Goal: Information Seeking & Learning: Learn about a topic

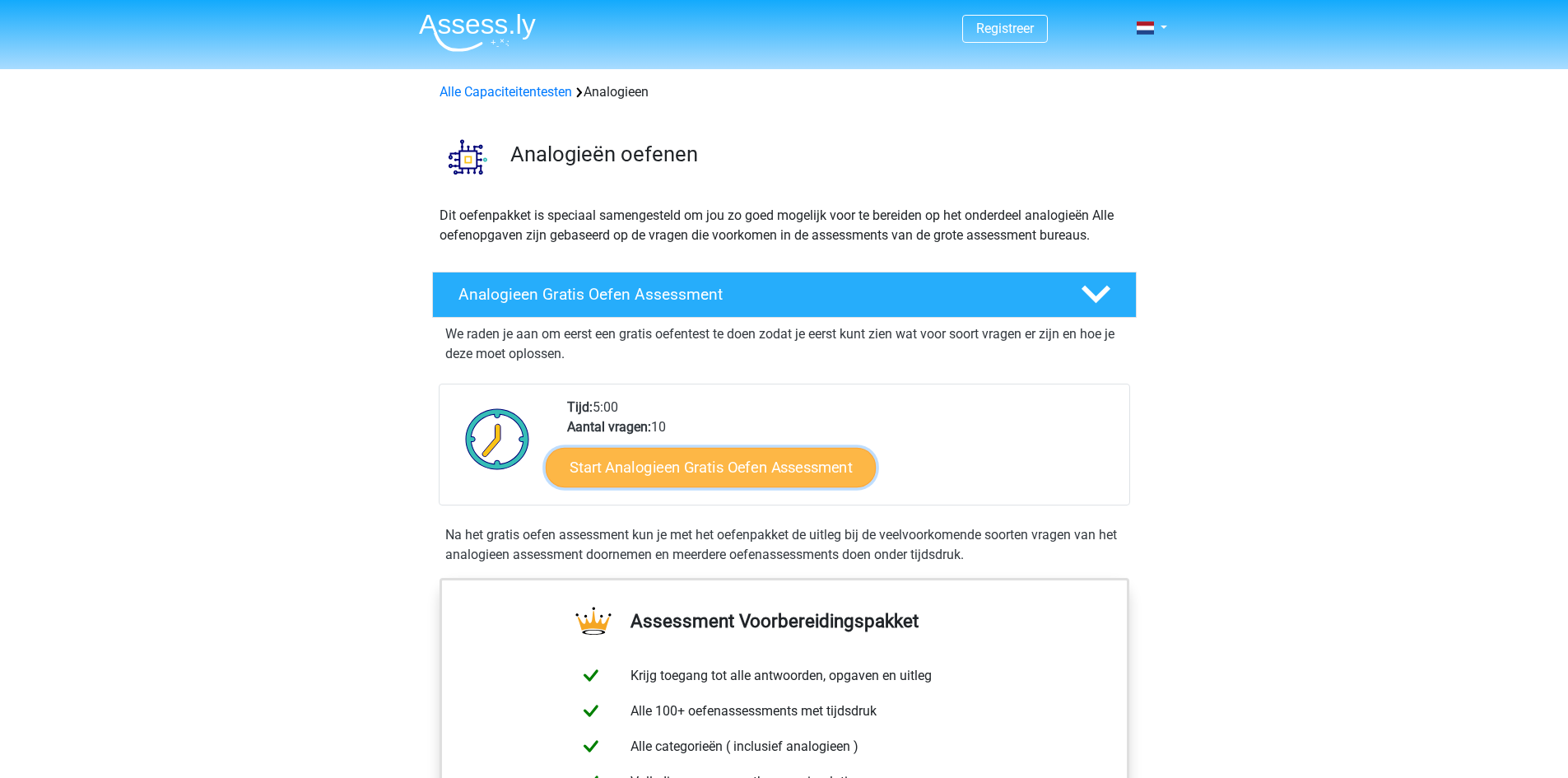
click at [740, 467] on link "Start Analogieen Gratis Oefen Assessment" at bounding box center [710, 467] width 330 height 40
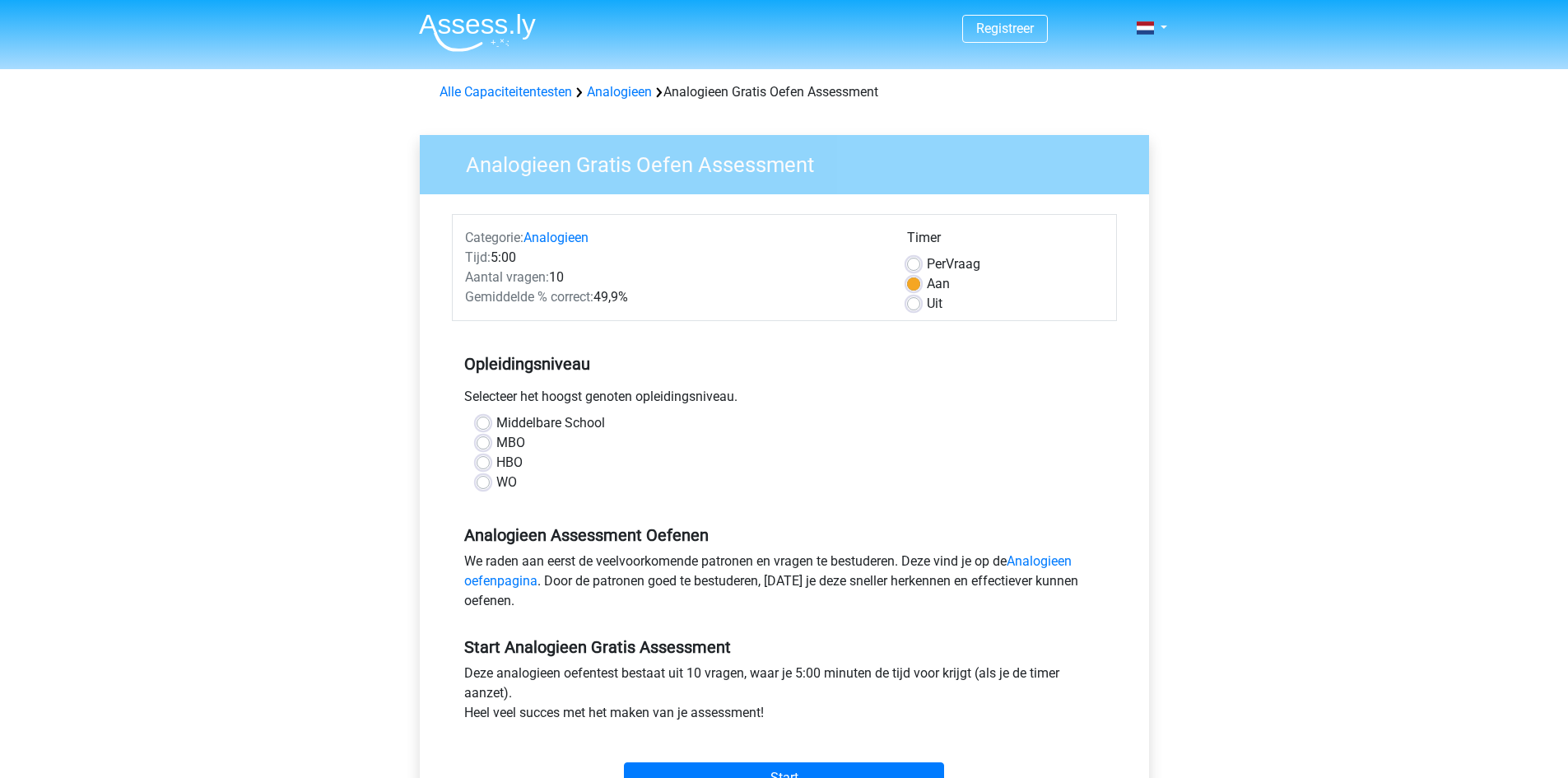
click at [497, 423] on label "Middelbare School" at bounding box center [551, 423] width 109 height 20
click at [484, 423] on input "Middelbare School" at bounding box center [483, 421] width 13 height 16
radio input "true"
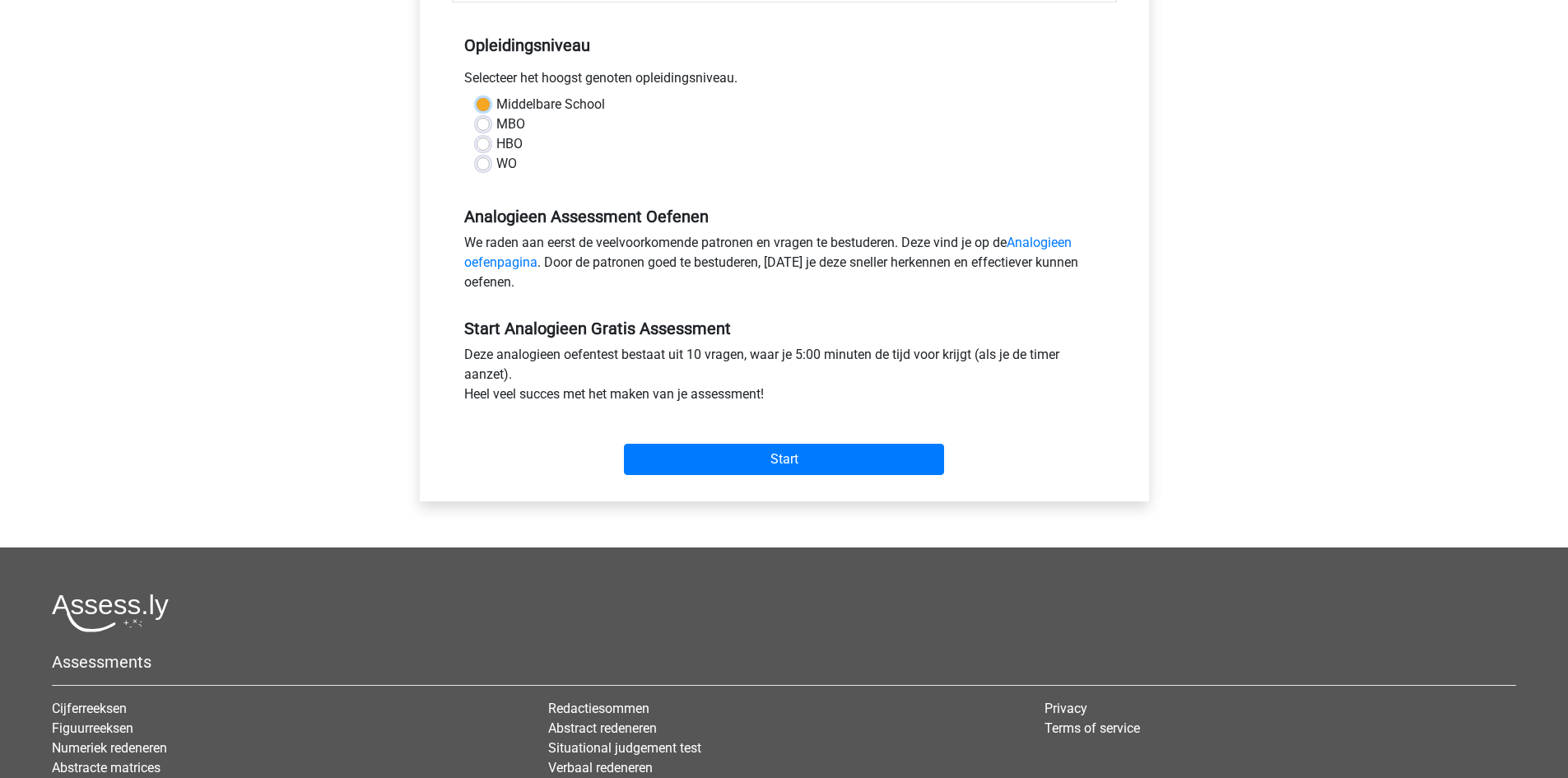
scroll to position [329, 0]
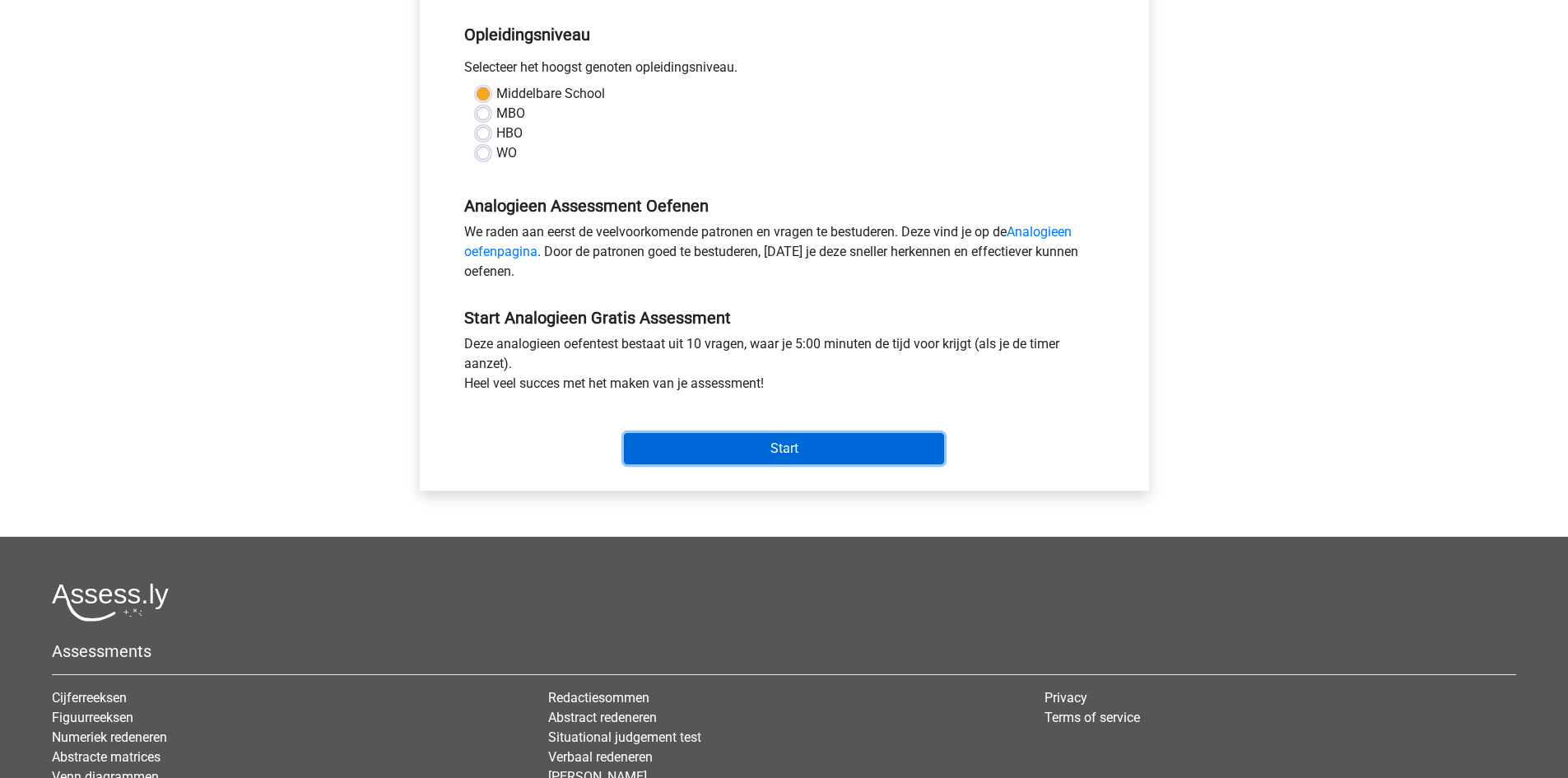
click at [825, 451] on input "Start" at bounding box center [784, 449] width 321 height 31
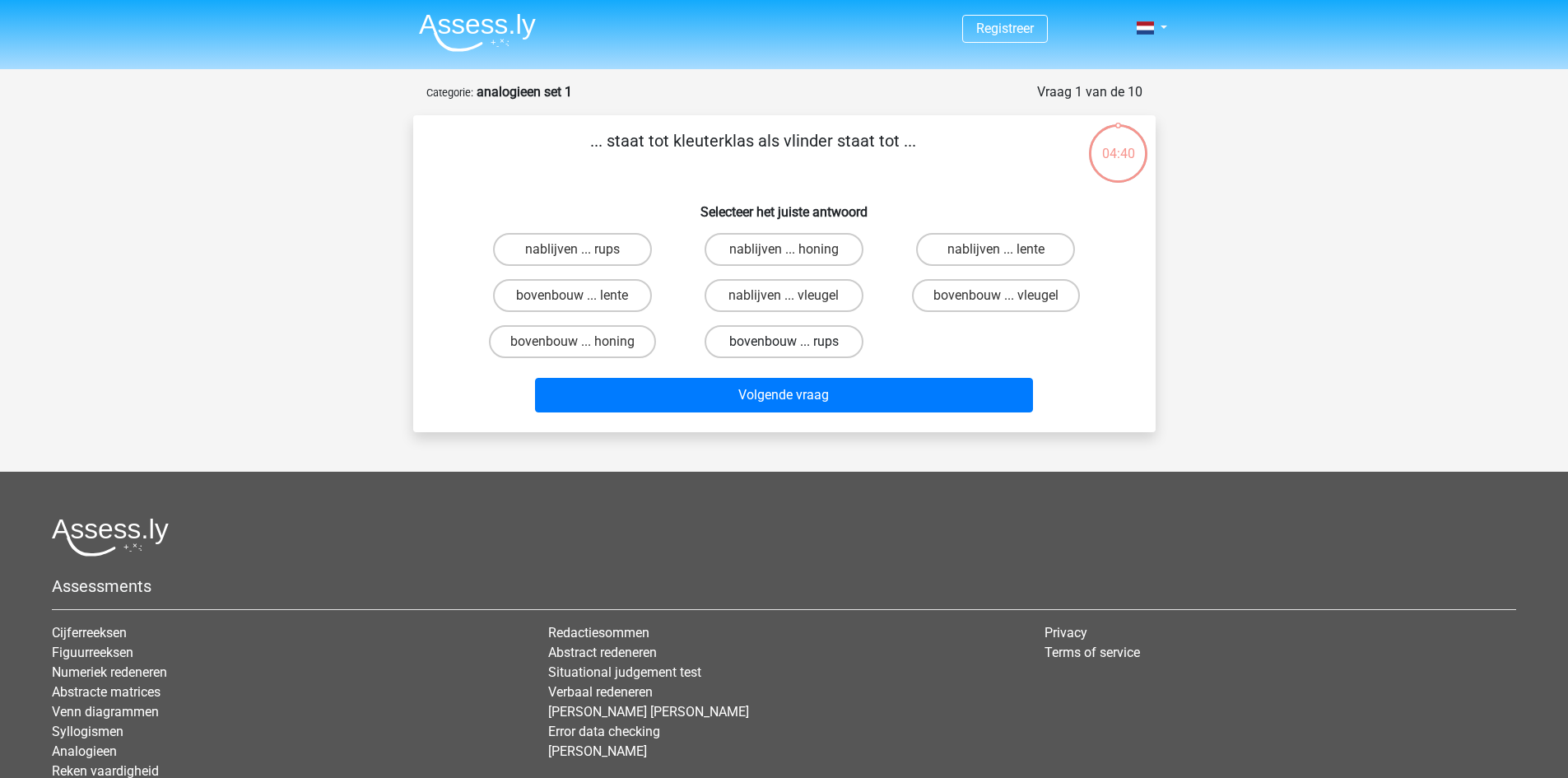
click at [785, 335] on label "bovenbouw ... rups" at bounding box center [784, 342] width 159 height 33
click at [785, 342] on input "bovenbouw ... rups" at bounding box center [789, 347] width 10 height 10
radio input "true"
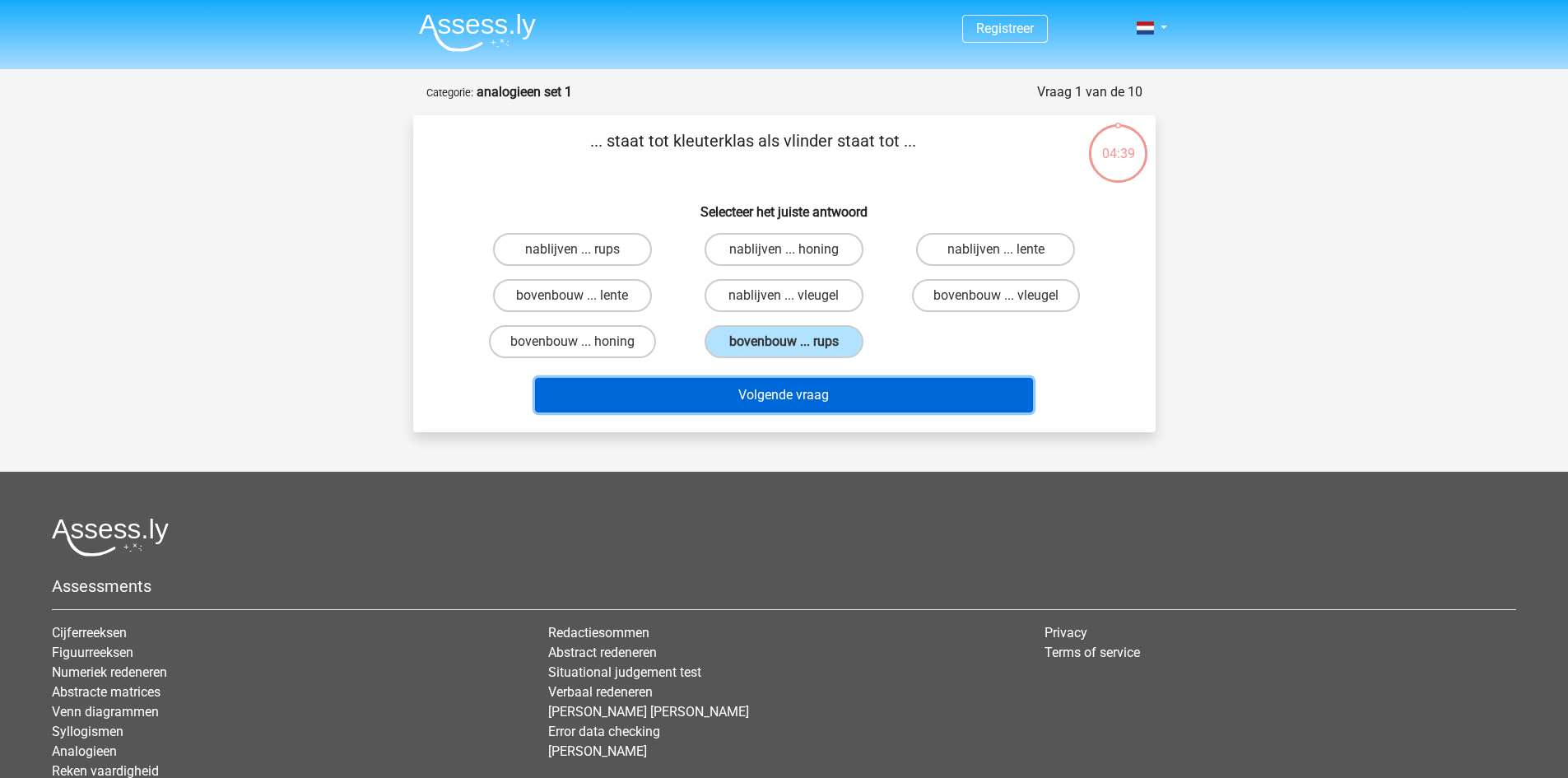
click at [790, 382] on button "Volgende vraag" at bounding box center [784, 395] width 498 height 35
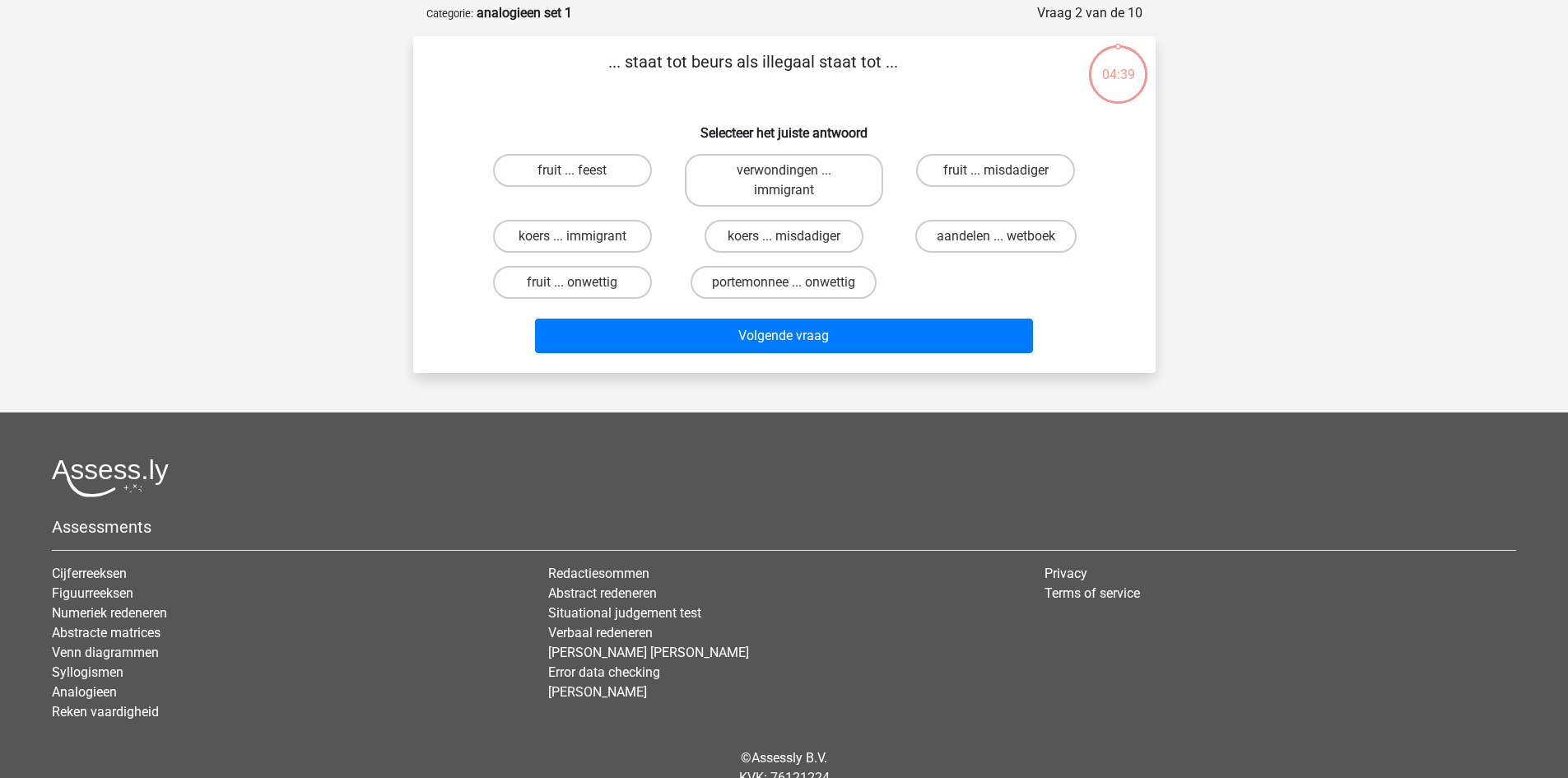
scroll to position [83, 0]
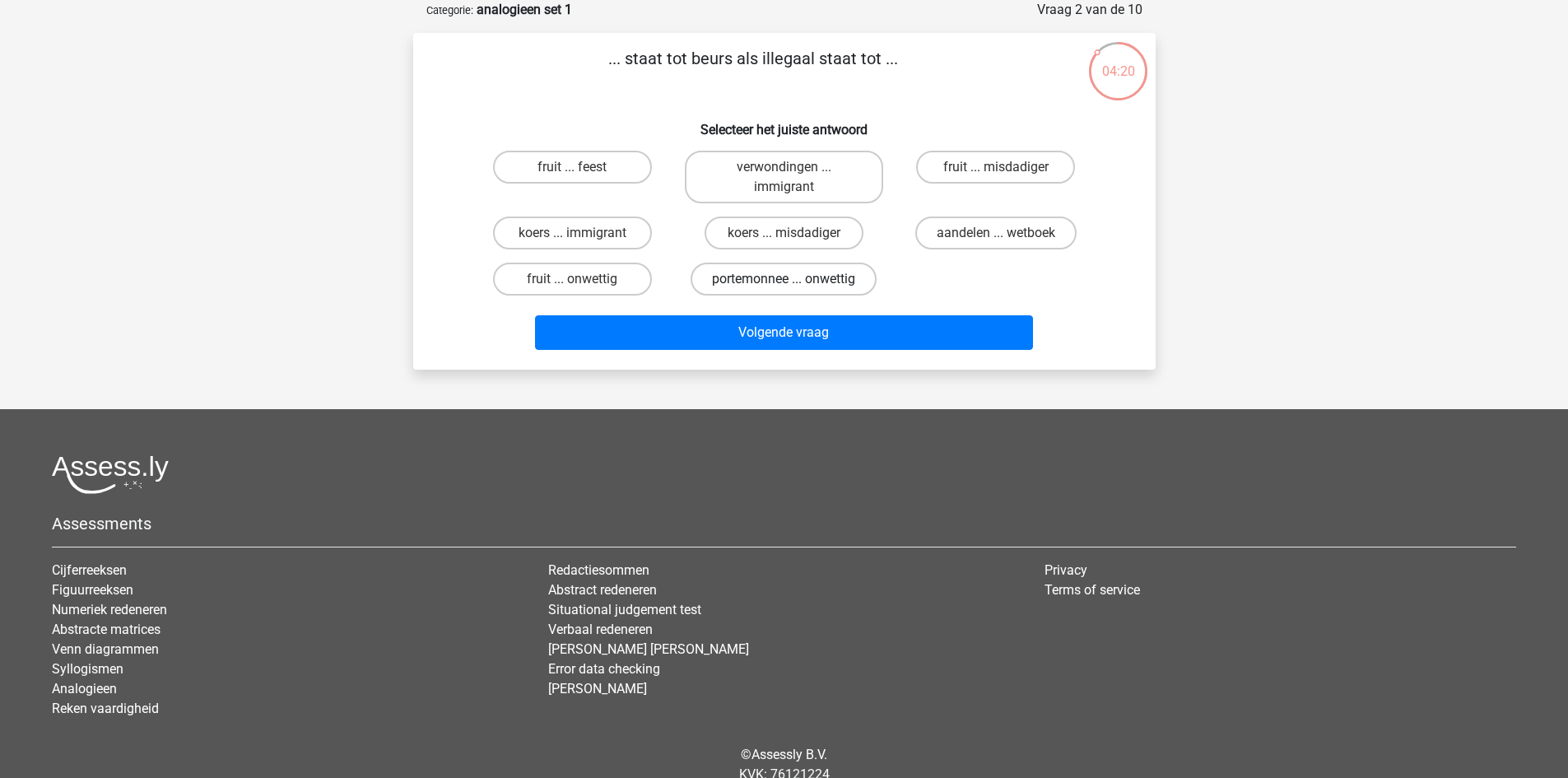
click at [800, 279] on label "portemonnee ... onwettig" at bounding box center [784, 279] width 186 height 33
click at [795, 279] on input "portemonnee ... onwettig" at bounding box center [789, 285] width 10 height 10
radio input "true"
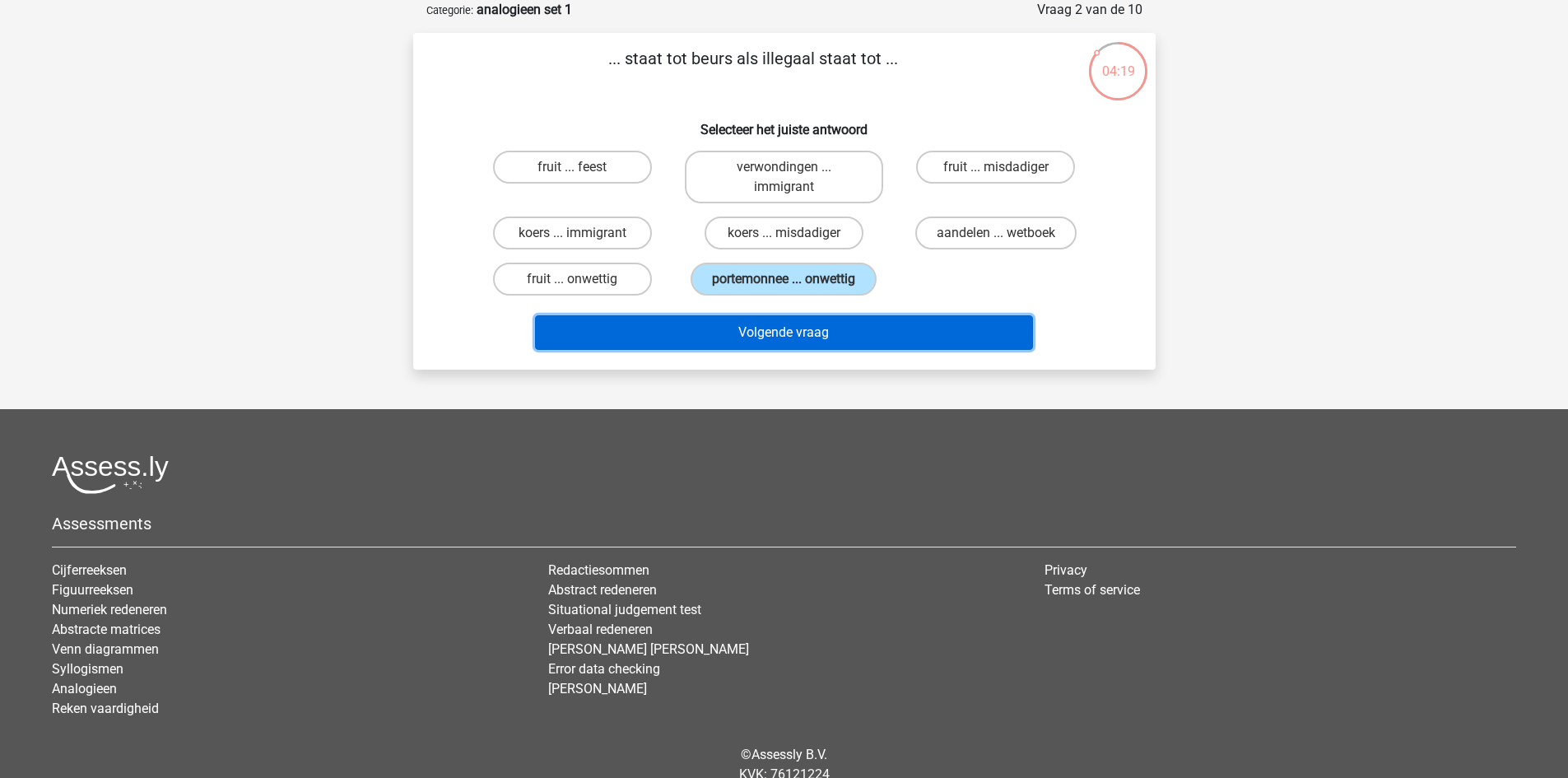
click at [815, 339] on button "Volgende vraag" at bounding box center [784, 333] width 498 height 35
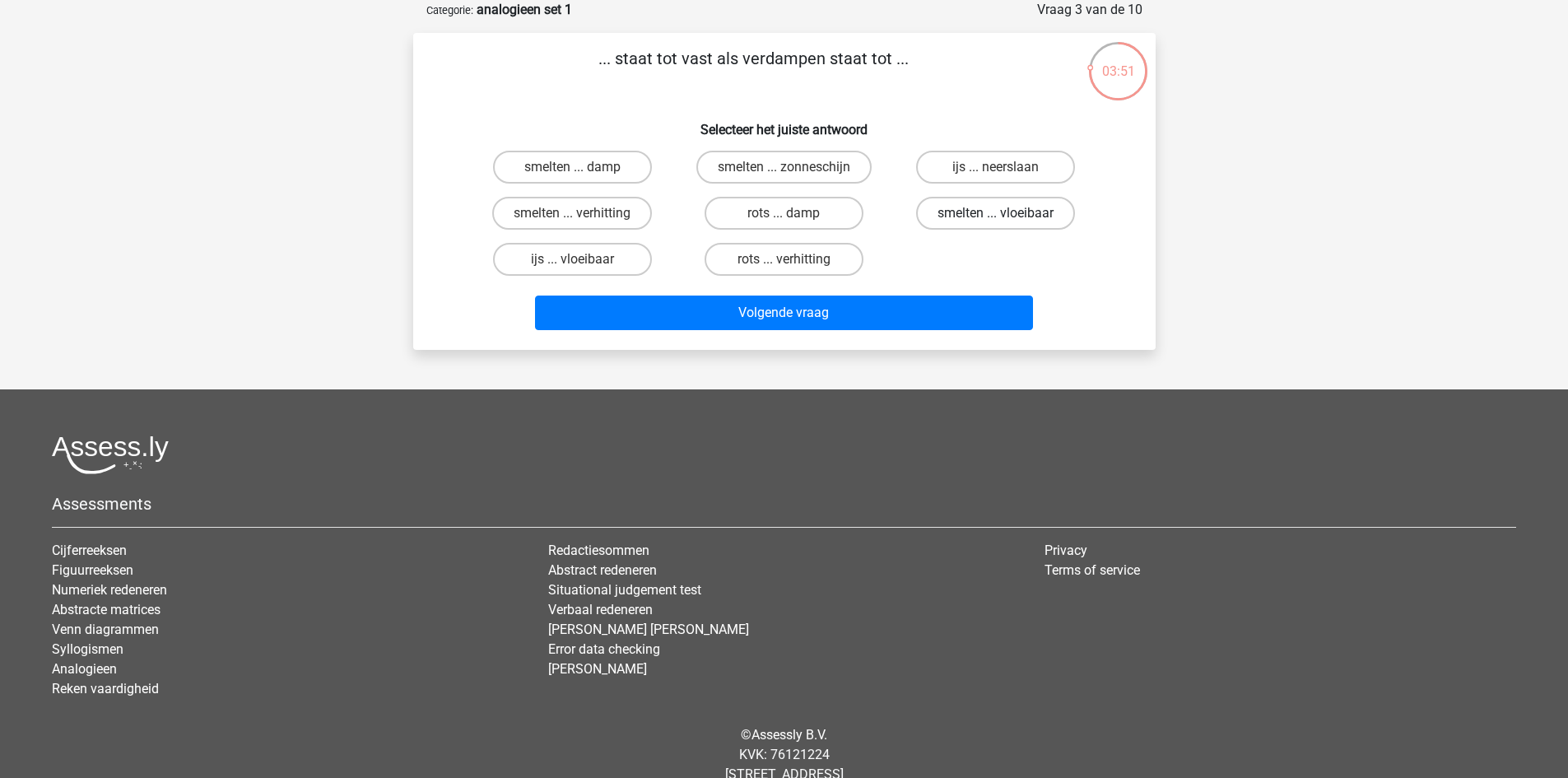
click at [1005, 209] on label "smelten ... vloeibaar" at bounding box center [996, 213] width 159 height 33
click at [1005, 213] on input "smelten ... vloeibaar" at bounding box center [1002, 218] width 10 height 10
radio input "true"
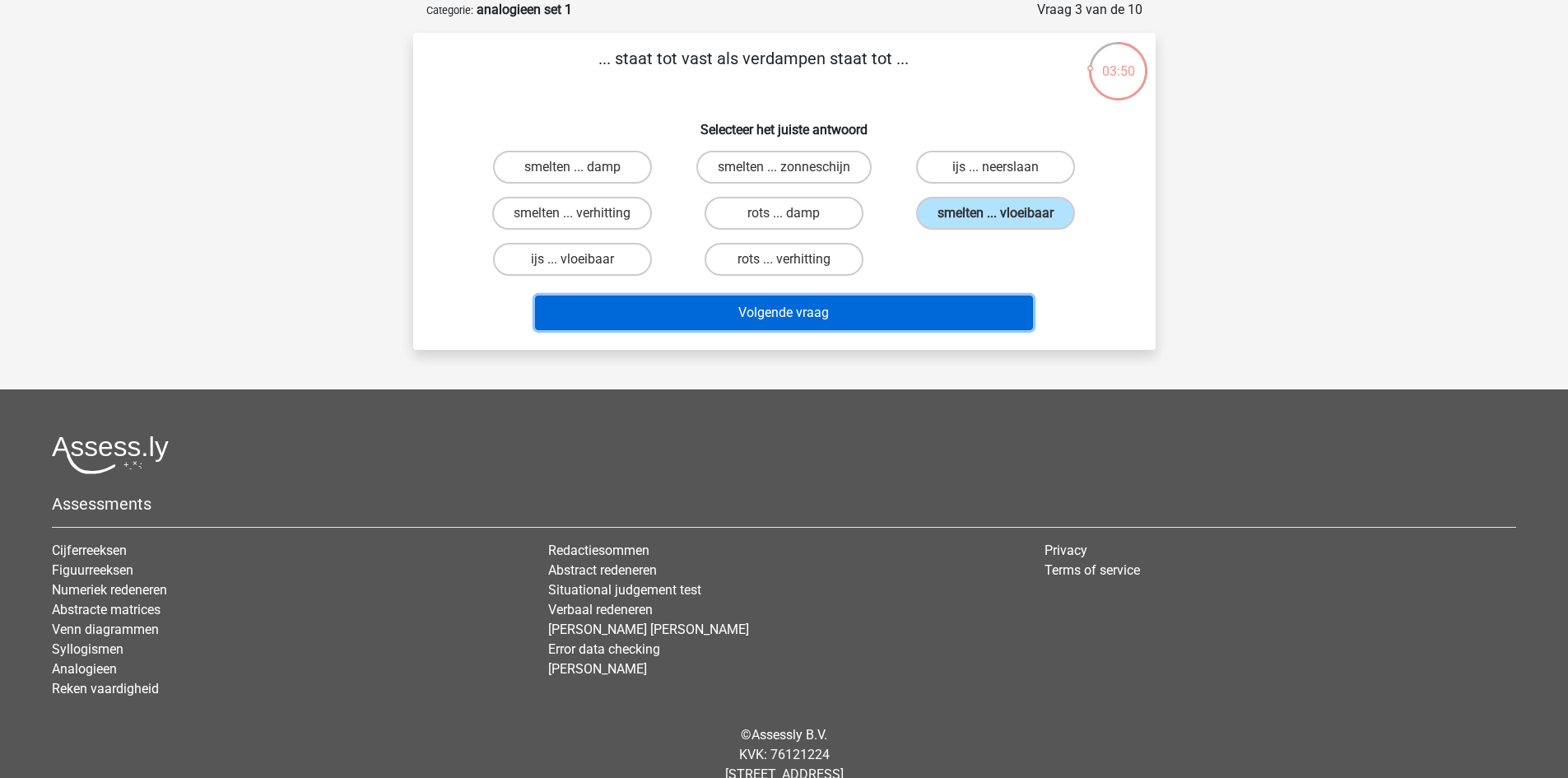
click at [930, 300] on button "Volgende vraag" at bounding box center [784, 313] width 498 height 35
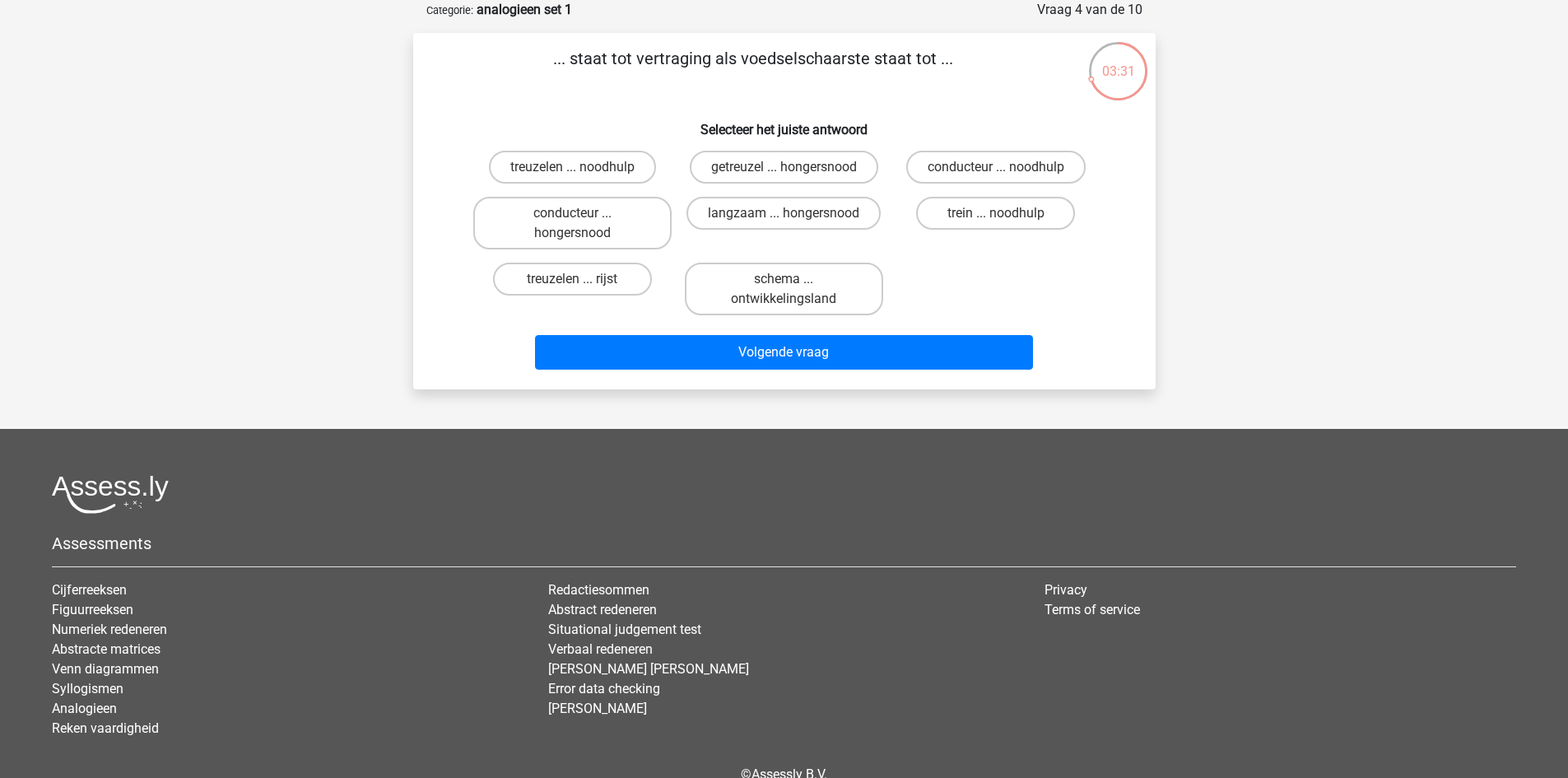
click at [785, 218] on input "langzaam ... hongersnood" at bounding box center [789, 218] width 10 height 10
radio input "true"
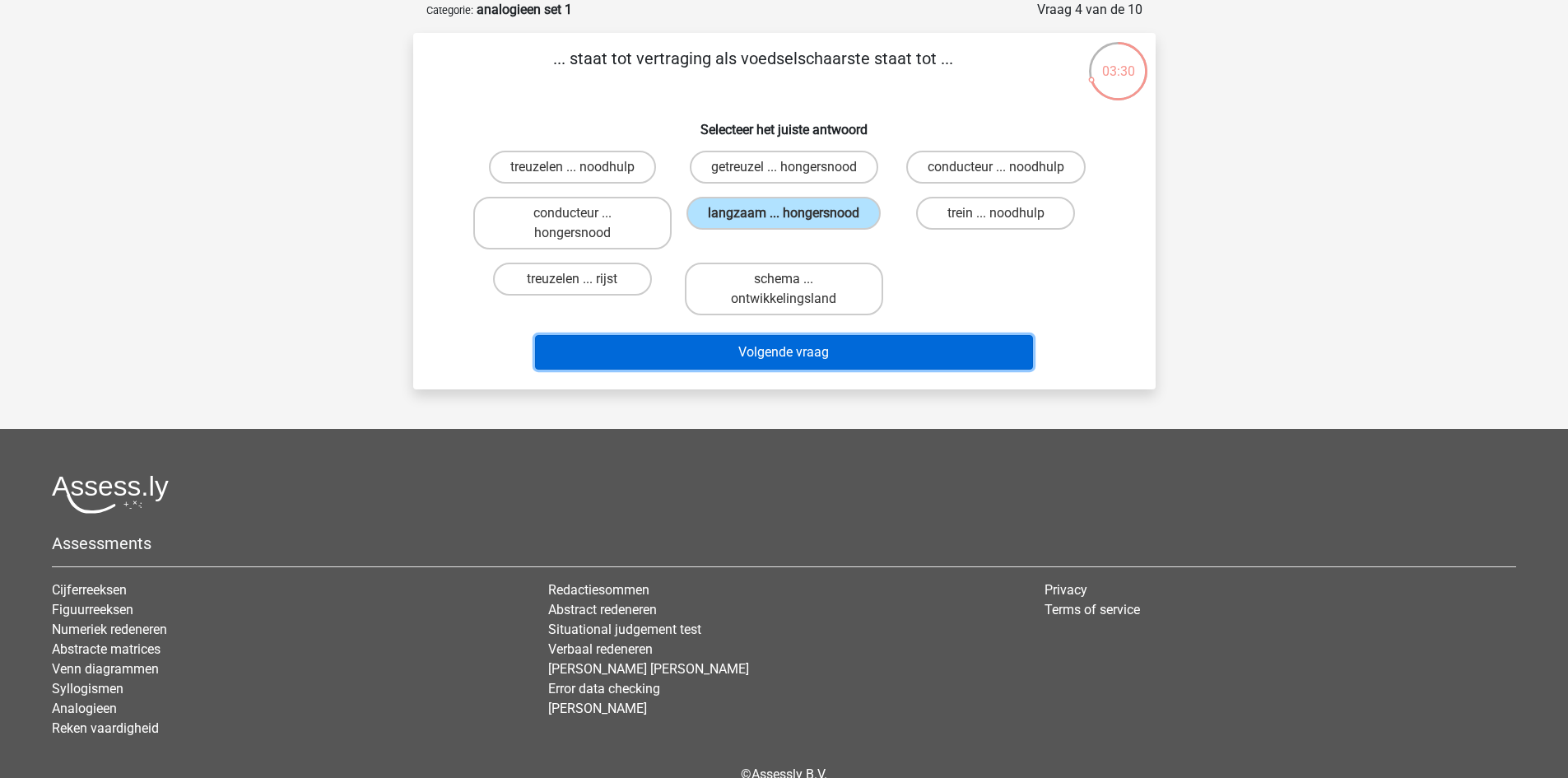
click at [801, 347] on button "Volgende vraag" at bounding box center [784, 353] width 498 height 35
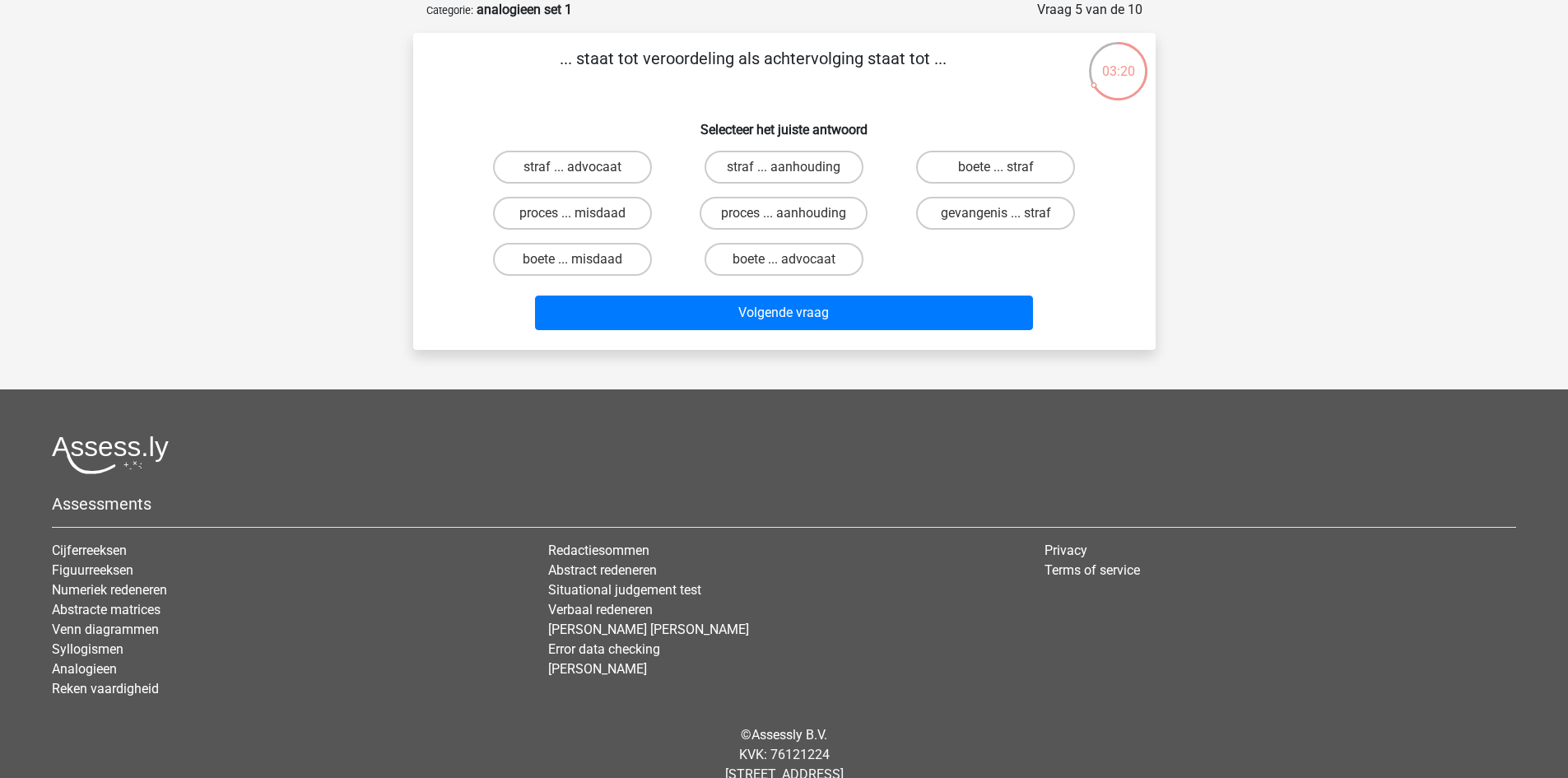
click at [791, 168] on input "straf ... aanhouding" at bounding box center [789, 173] width 10 height 10
radio input "true"
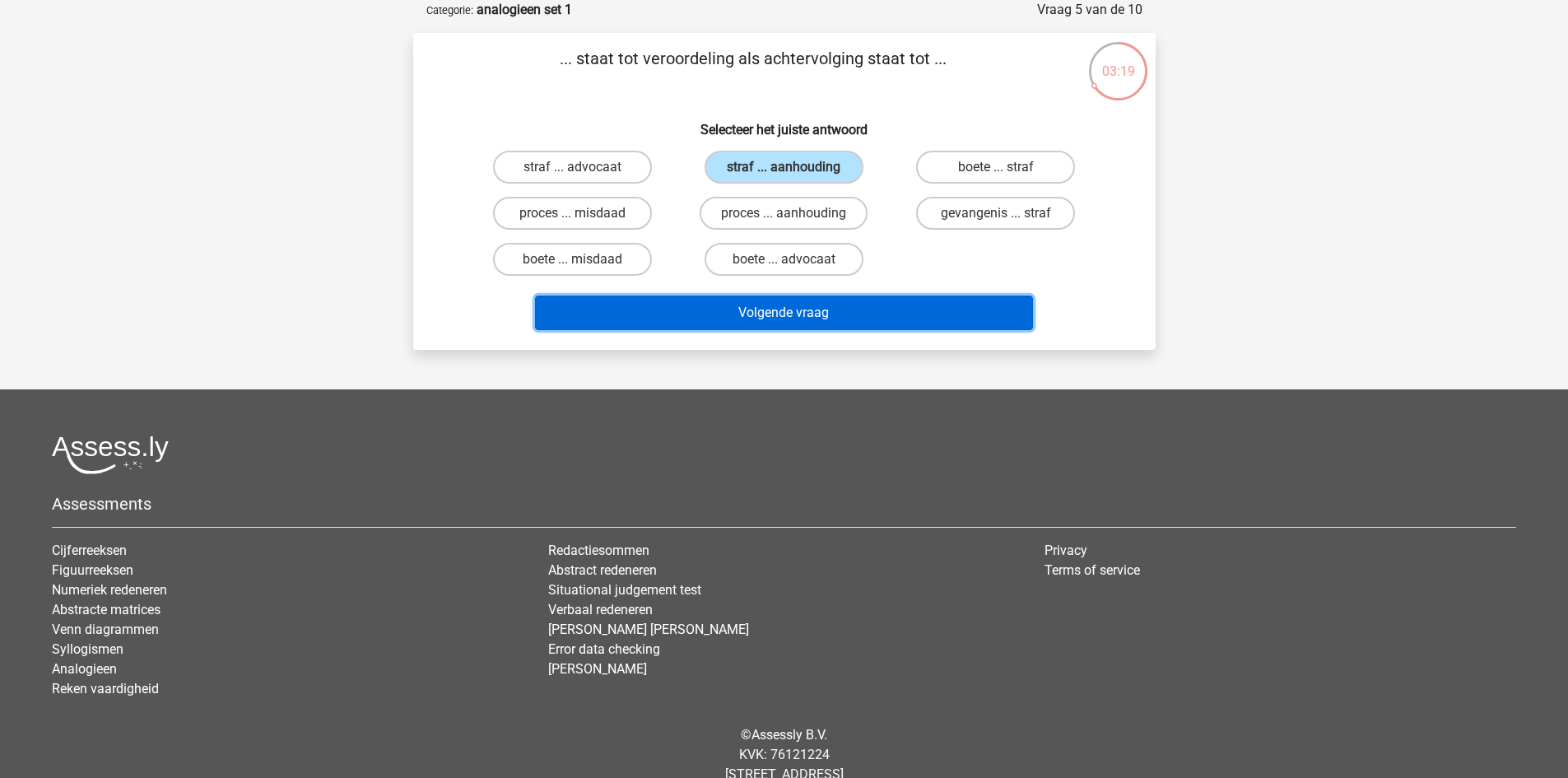
click at [812, 316] on button "Volgende vraag" at bounding box center [784, 313] width 498 height 35
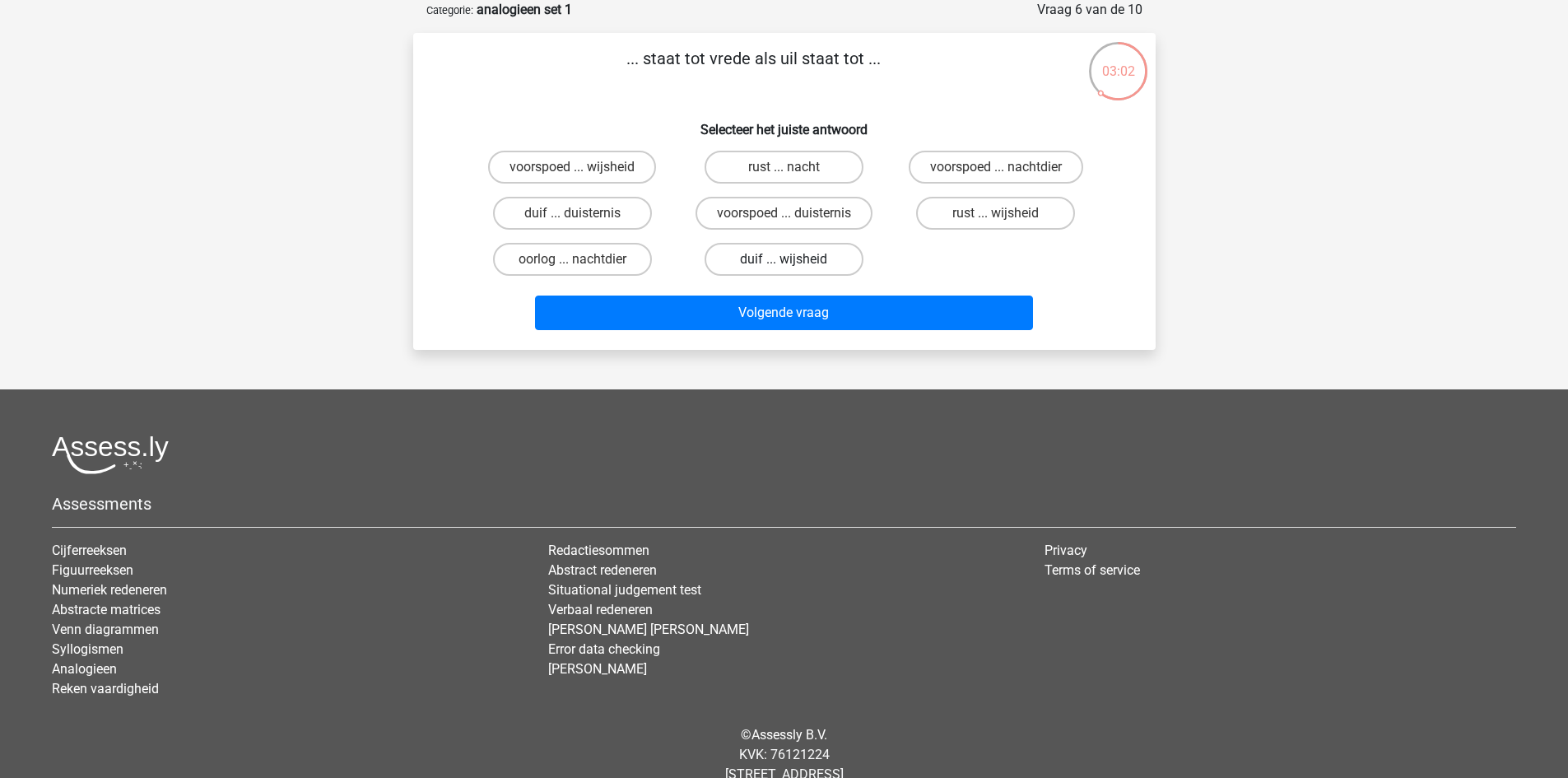
click at [815, 253] on label "duif ... wijsheid" at bounding box center [784, 260] width 159 height 33
click at [795, 260] on input "duif ... wijsheid" at bounding box center [789, 265] width 10 height 10
radio input "true"
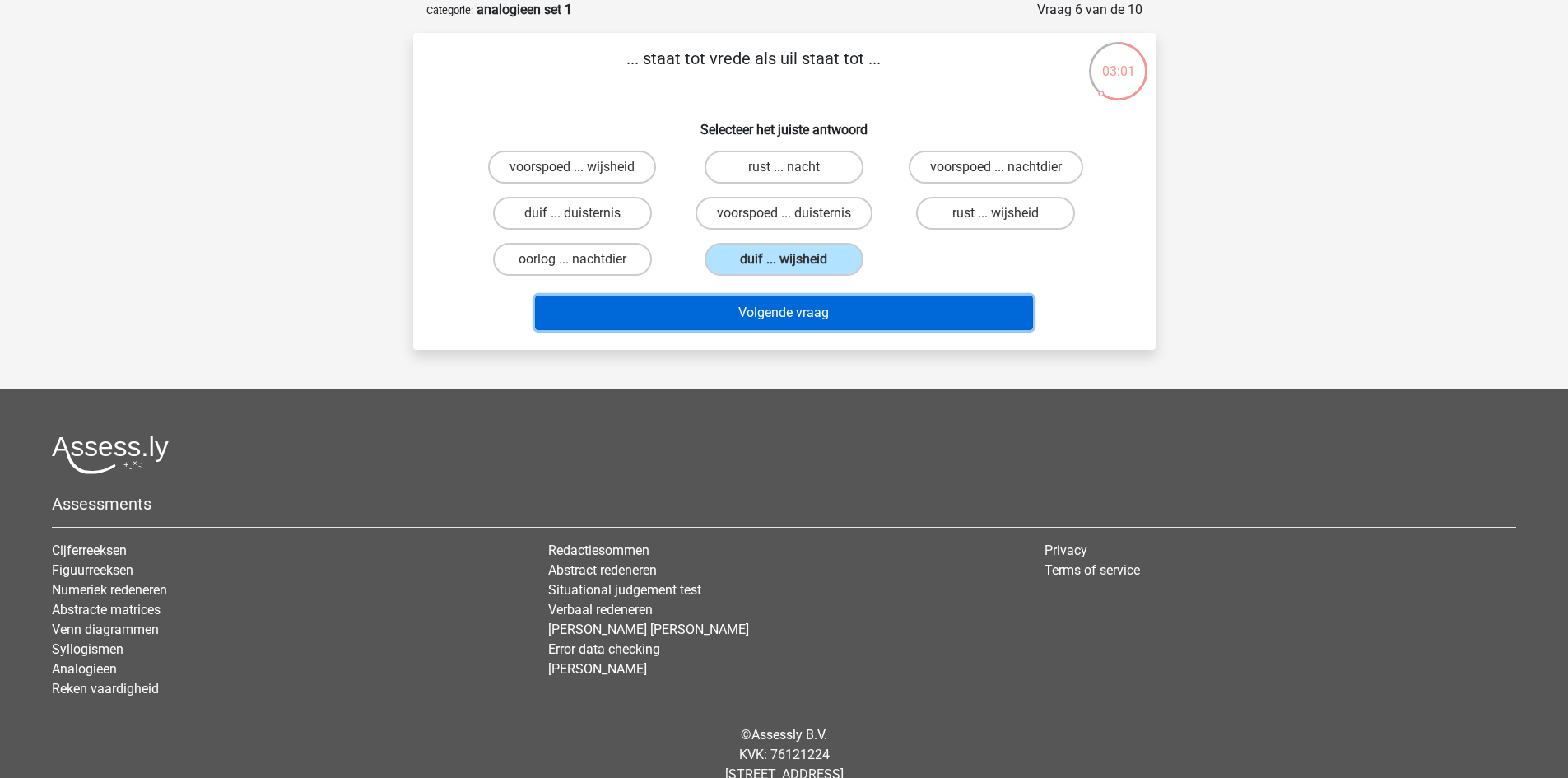
click at [814, 317] on button "Volgende vraag" at bounding box center [784, 313] width 498 height 35
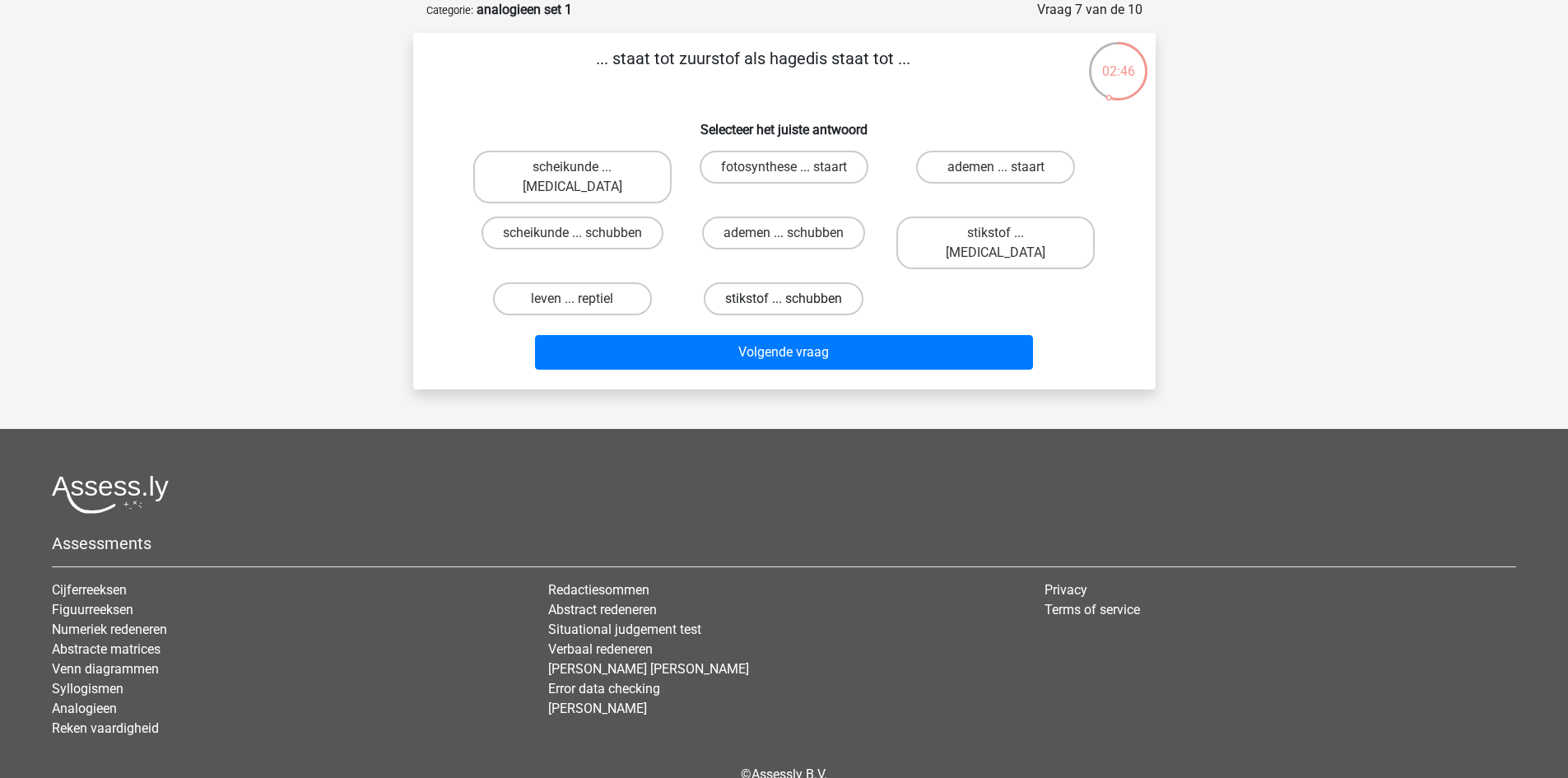
click at [784, 283] on label "stikstof ... schubben" at bounding box center [784, 299] width 159 height 33
click at [784, 299] on input "stikstof ... schubben" at bounding box center [789, 304] width 10 height 10
radio input "true"
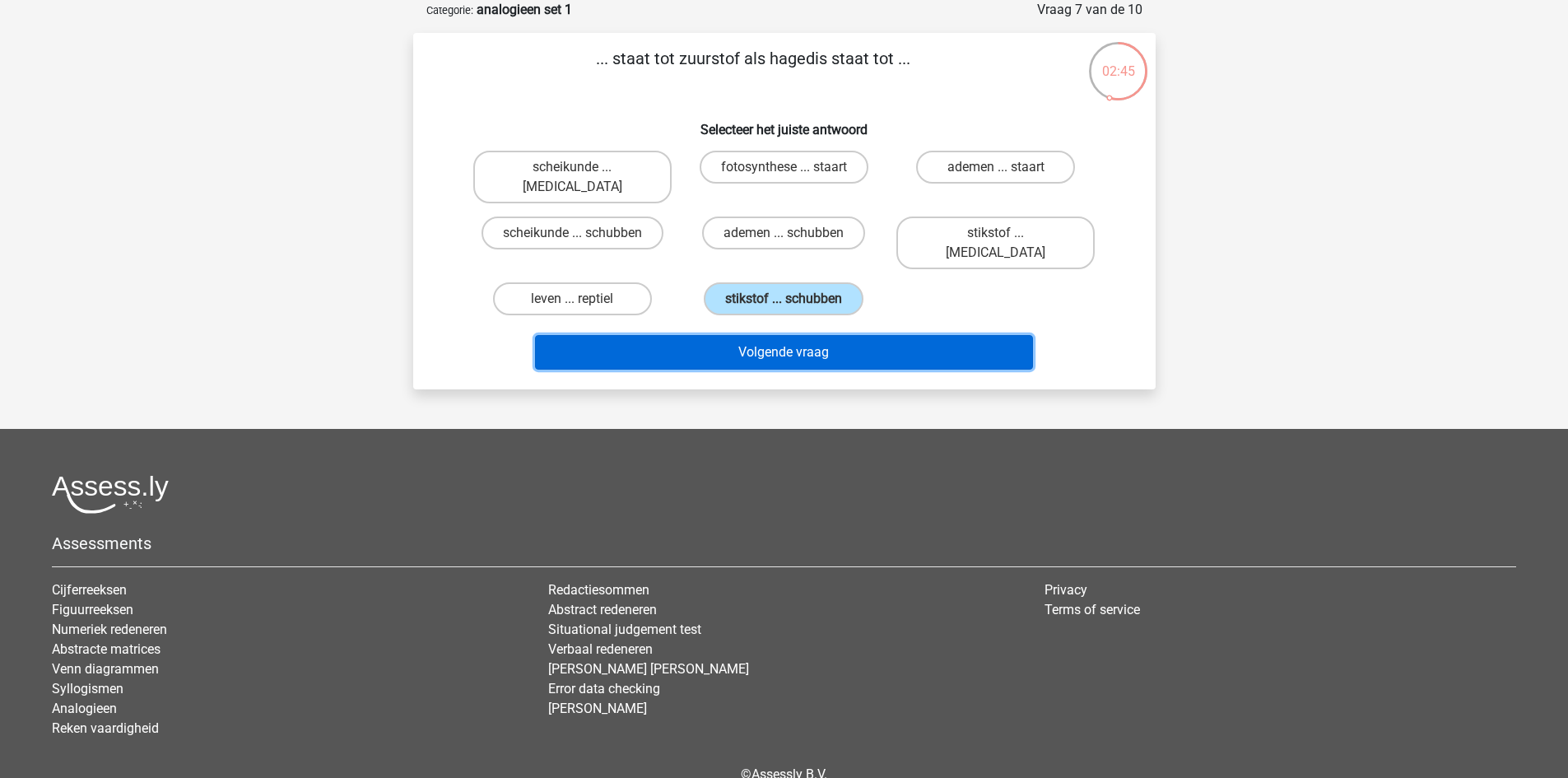
click at [785, 336] on button "Volgende vraag" at bounding box center [784, 353] width 498 height 35
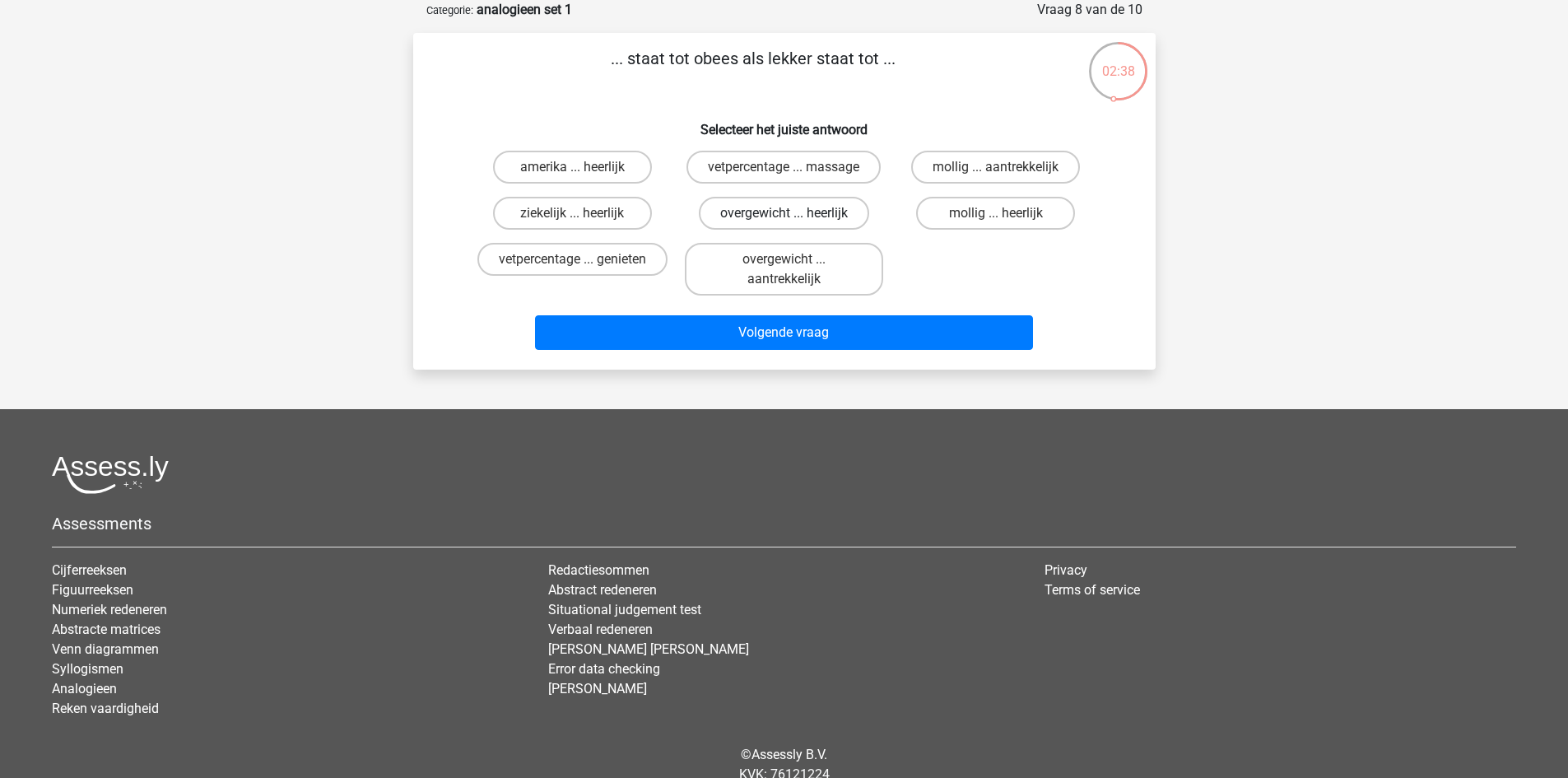
click at [807, 216] on label "overgewicht ... heerlijk" at bounding box center [784, 213] width 171 height 33
click at [795, 216] on input "overgewicht ... heerlijk" at bounding box center [789, 218] width 10 height 10
radio input "true"
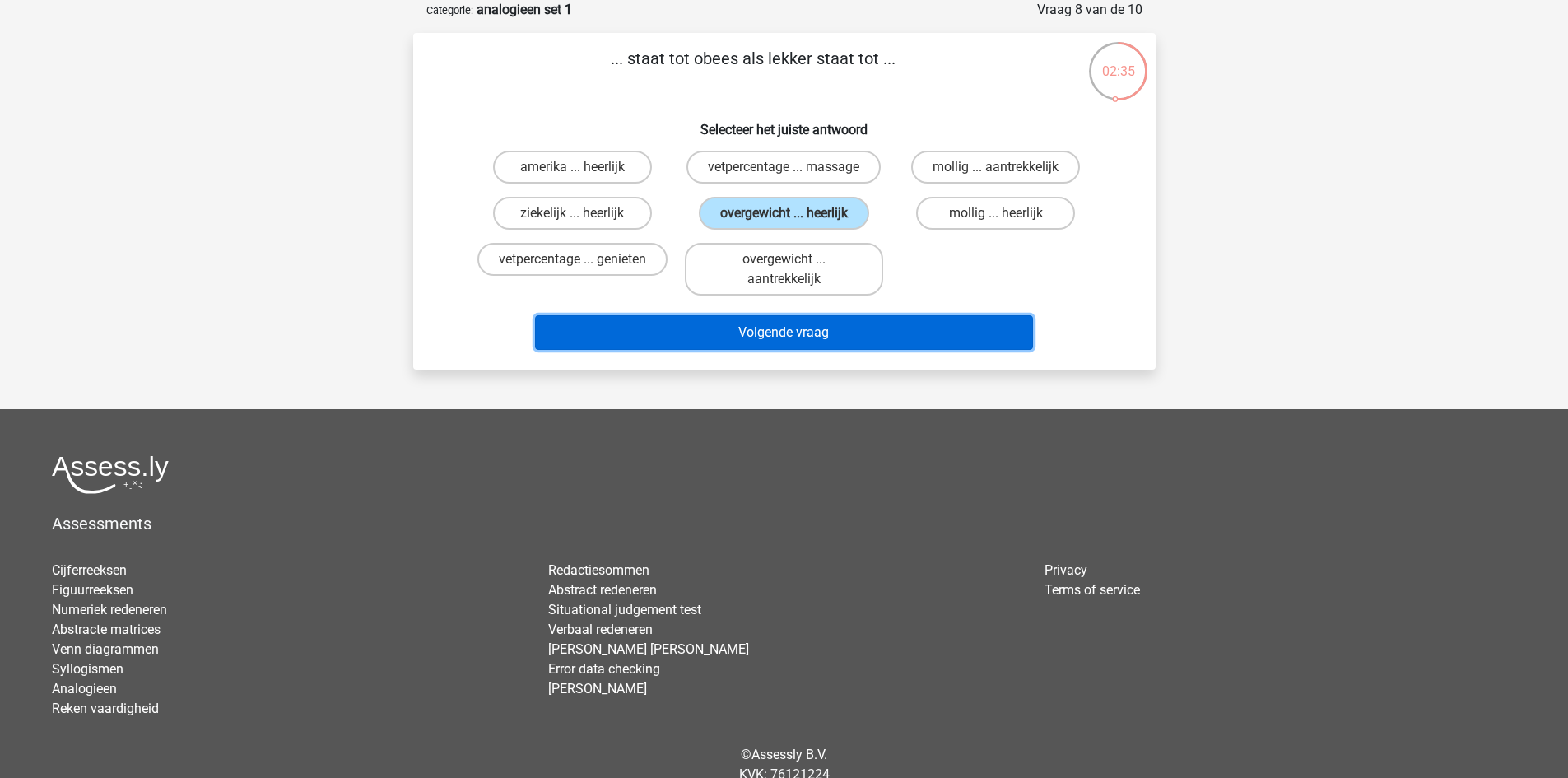
click at [828, 330] on button "Volgende vraag" at bounding box center [784, 333] width 498 height 35
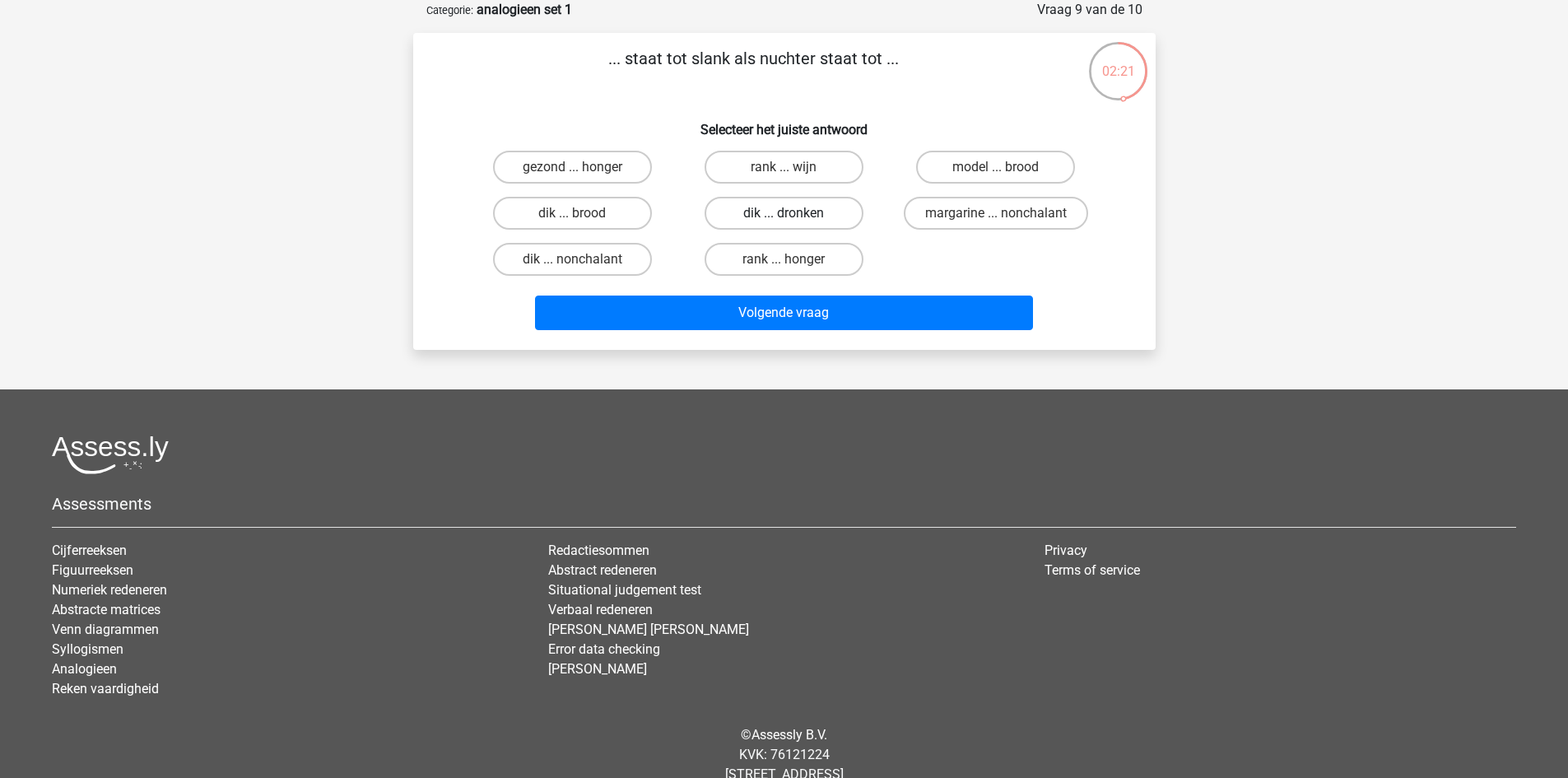
click at [755, 215] on label "dik ... dronken" at bounding box center [784, 213] width 159 height 33
click at [784, 215] on input "dik ... dronken" at bounding box center [789, 218] width 10 height 10
radio input "true"
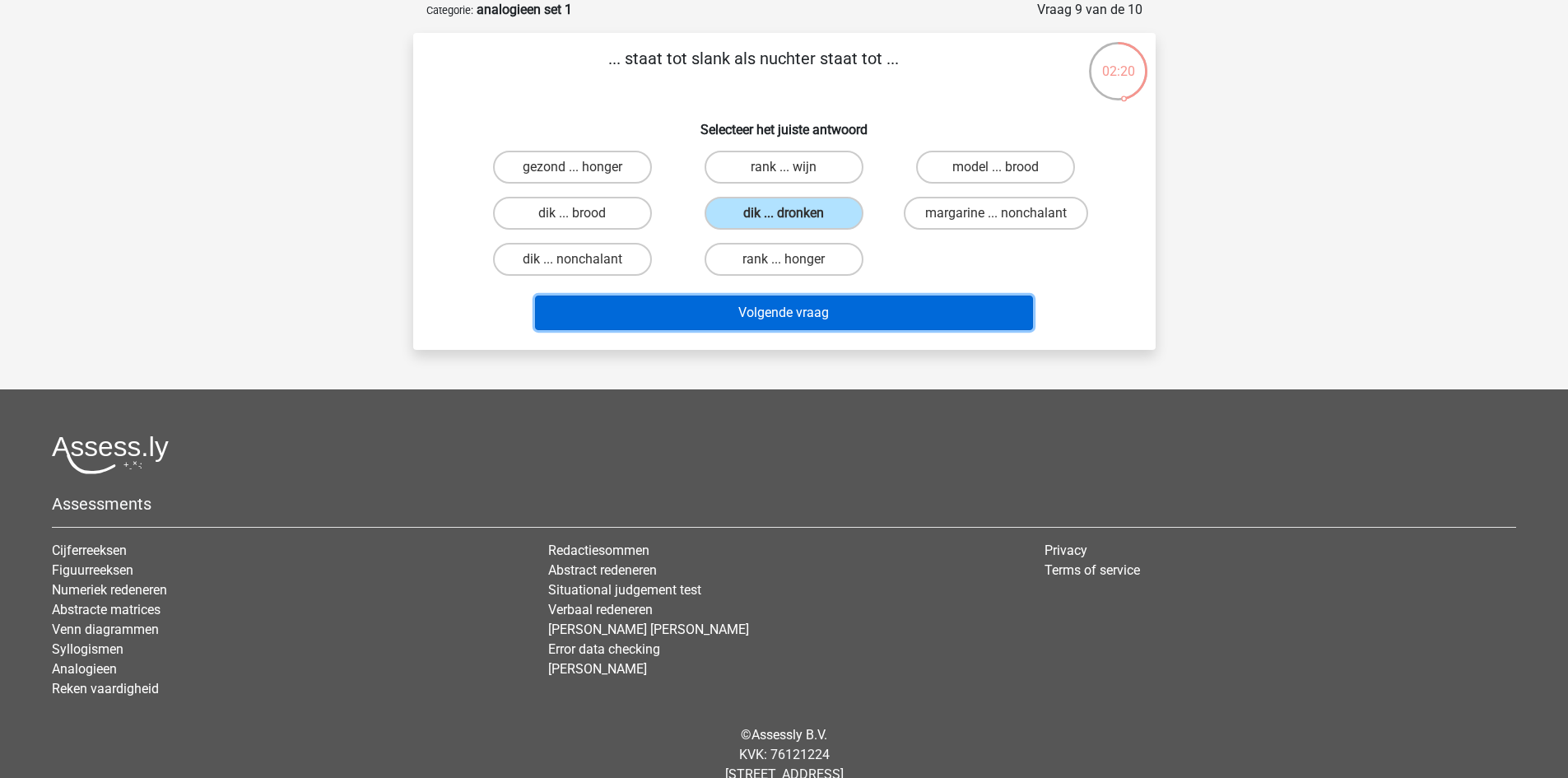
click at [780, 312] on button "Volgende vraag" at bounding box center [784, 313] width 498 height 35
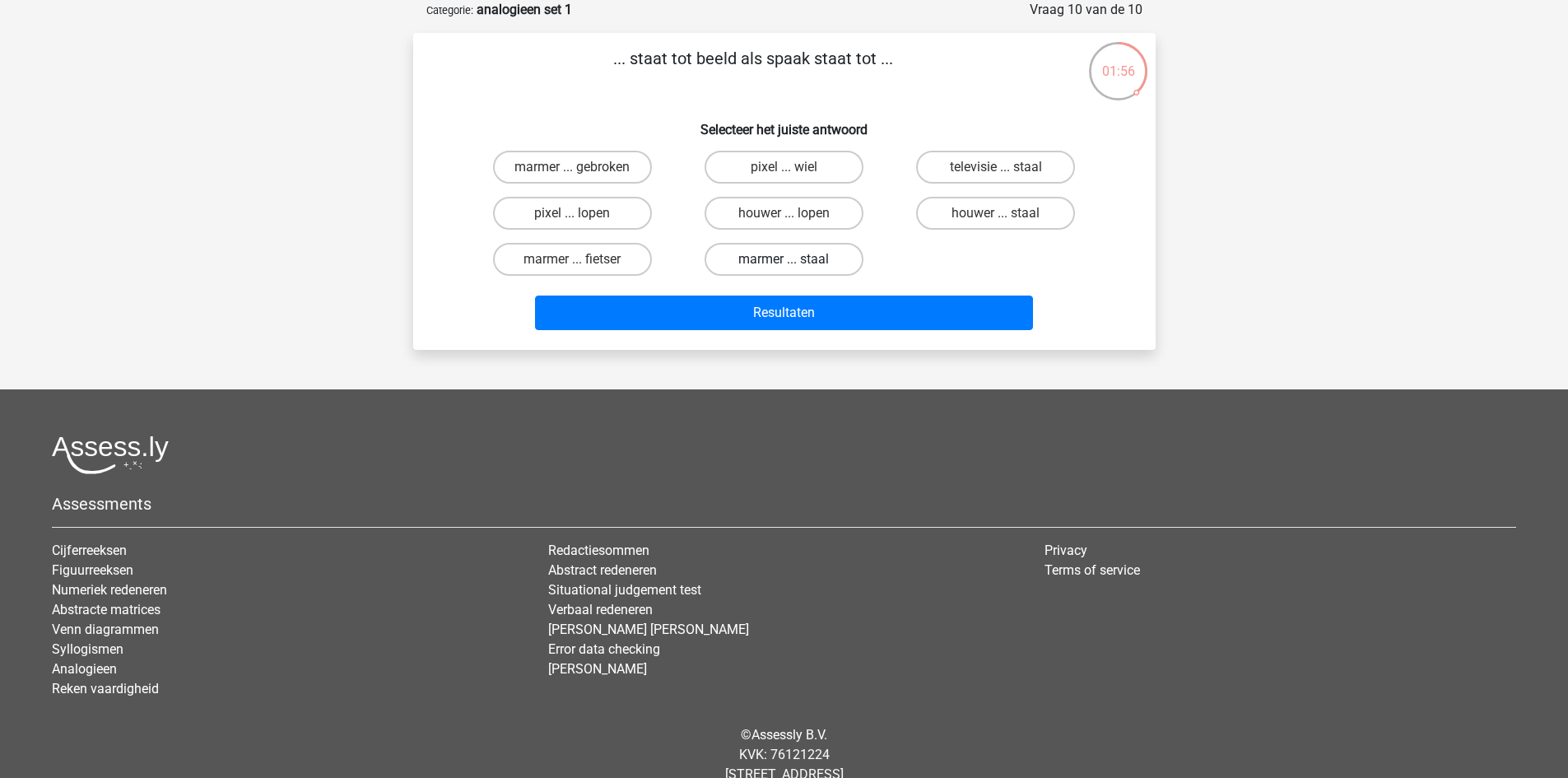
click at [775, 261] on label "marmer ... staal" at bounding box center [784, 260] width 159 height 33
click at [784, 261] on input "marmer ... staal" at bounding box center [789, 265] width 10 height 10
radio input "true"
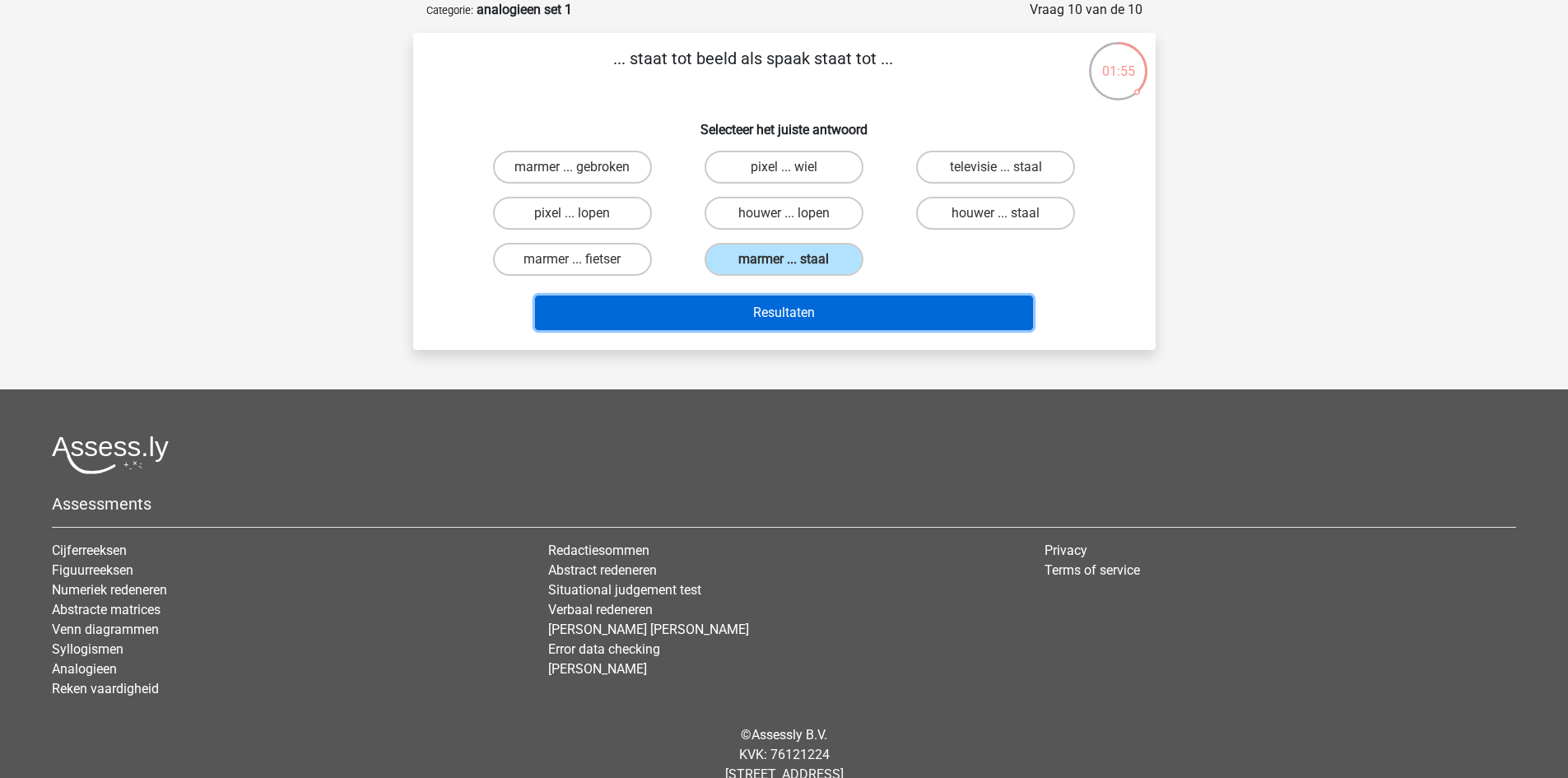
click at [789, 317] on button "Resultaten" at bounding box center [784, 313] width 498 height 35
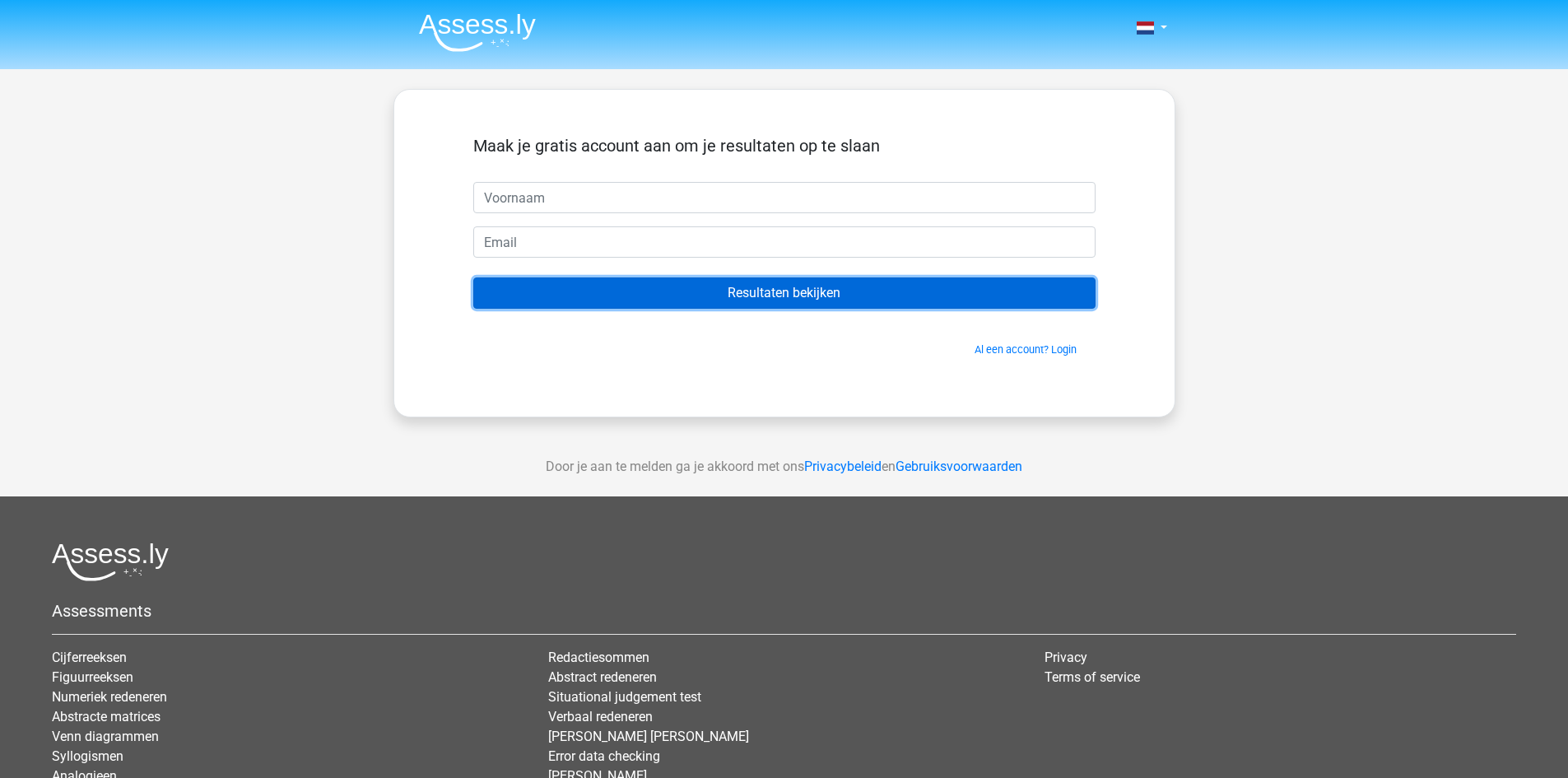
click at [796, 301] on input "Resultaten bekijken" at bounding box center [784, 293] width 622 height 31
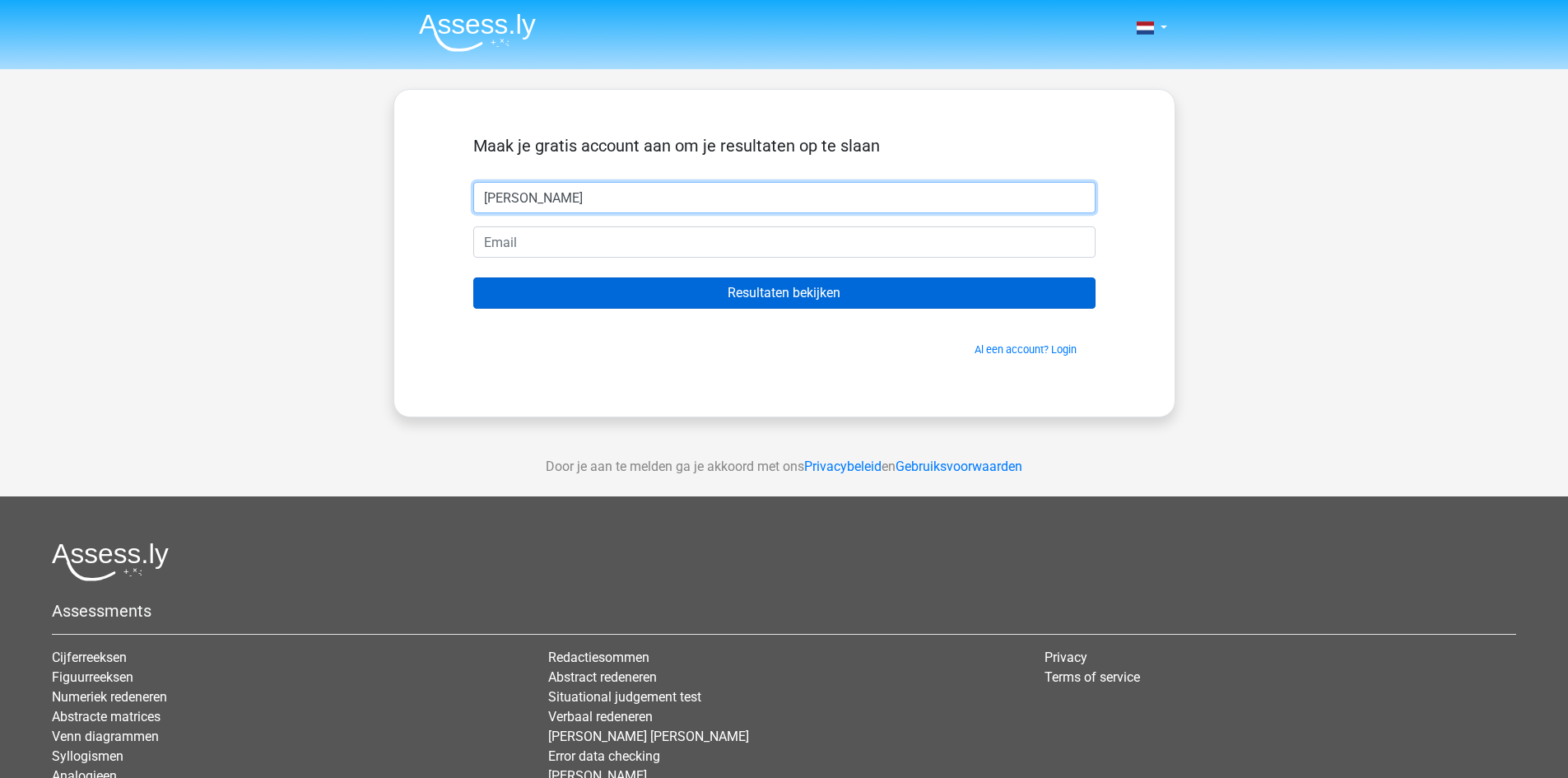
type input "Richard"
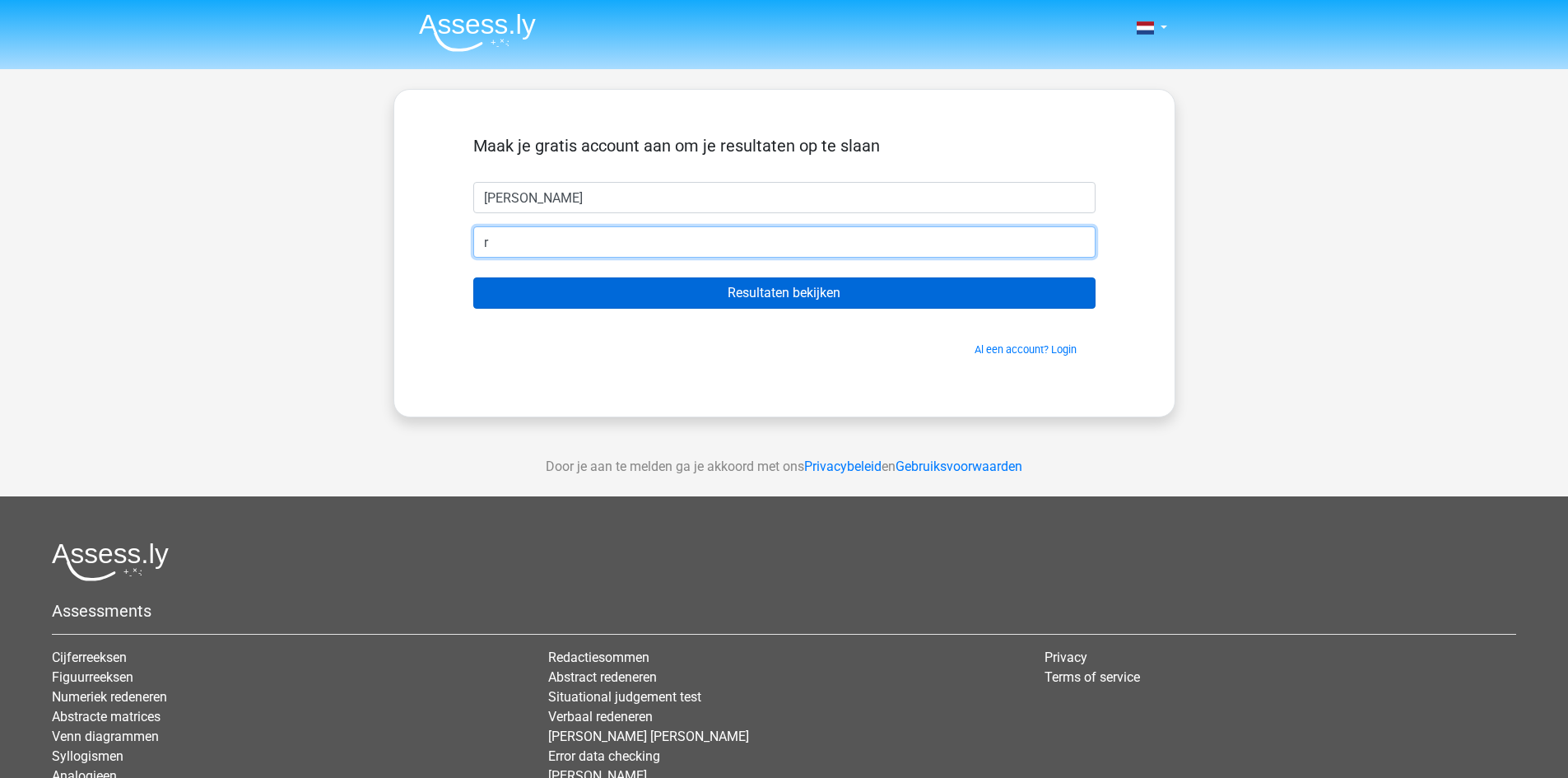
type input "Richardsouverein78@gmail.com"
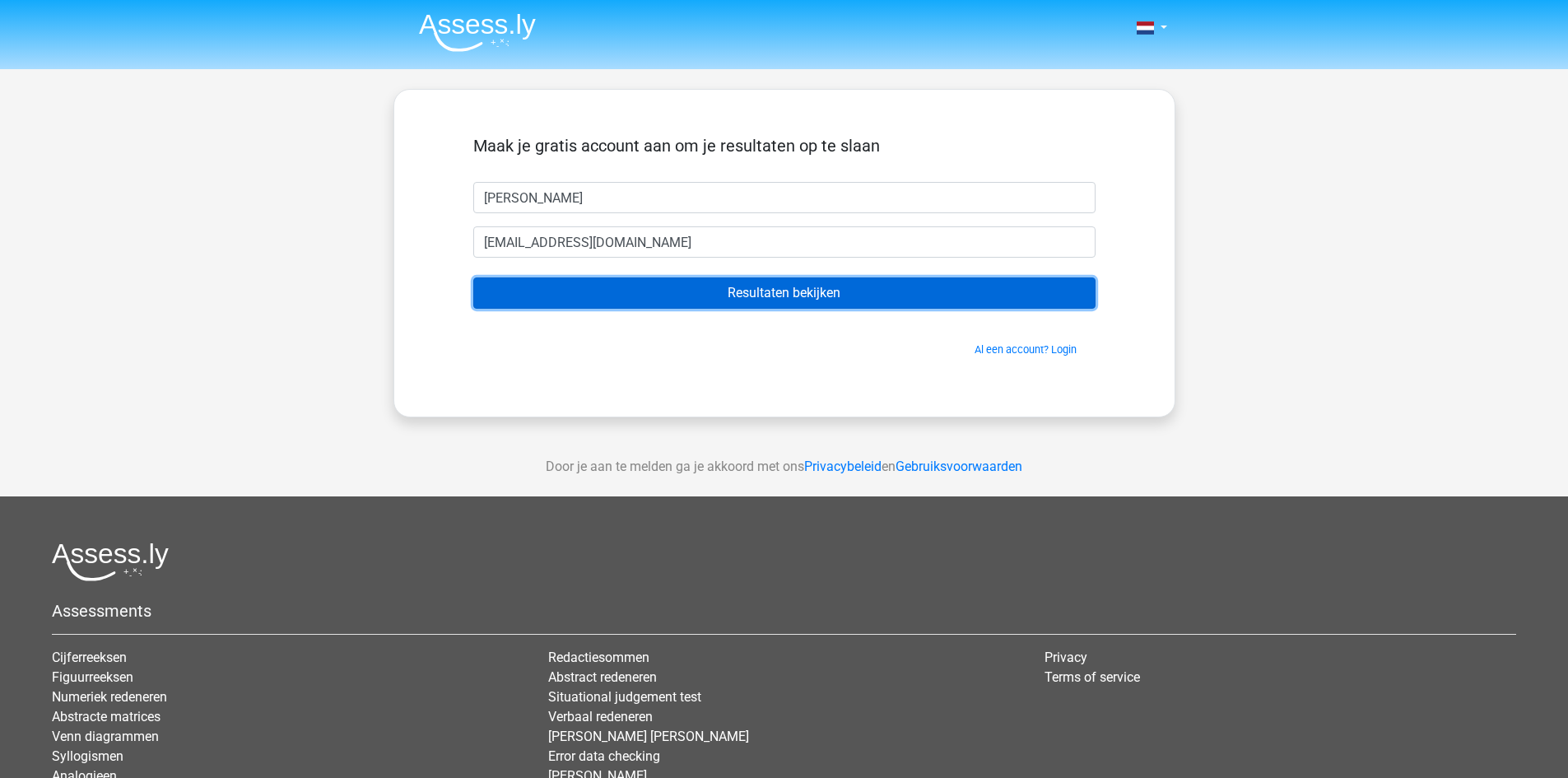
click at [704, 289] on input "Resultaten bekijken" at bounding box center [784, 293] width 622 height 31
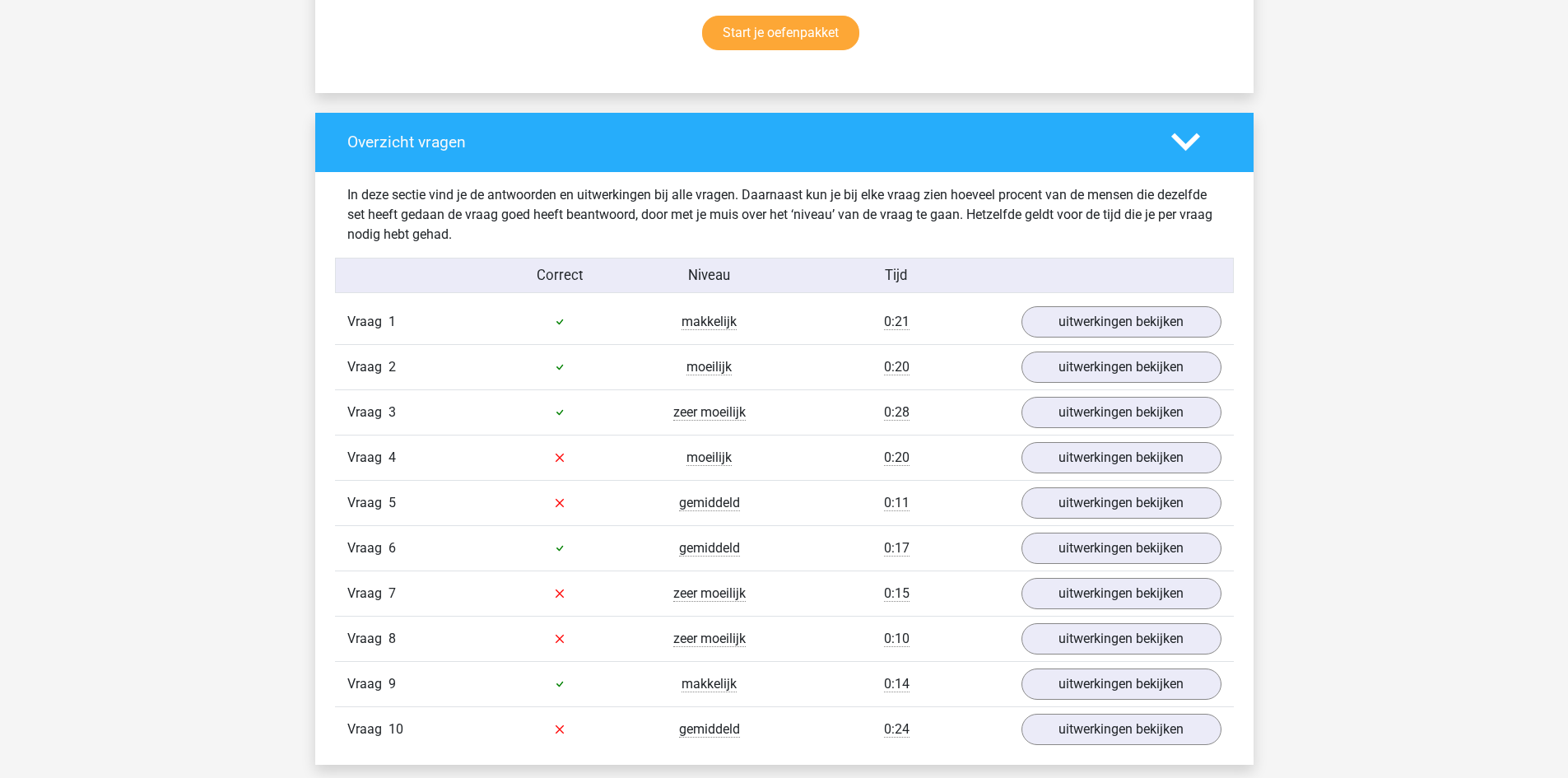
scroll to position [1153, 0]
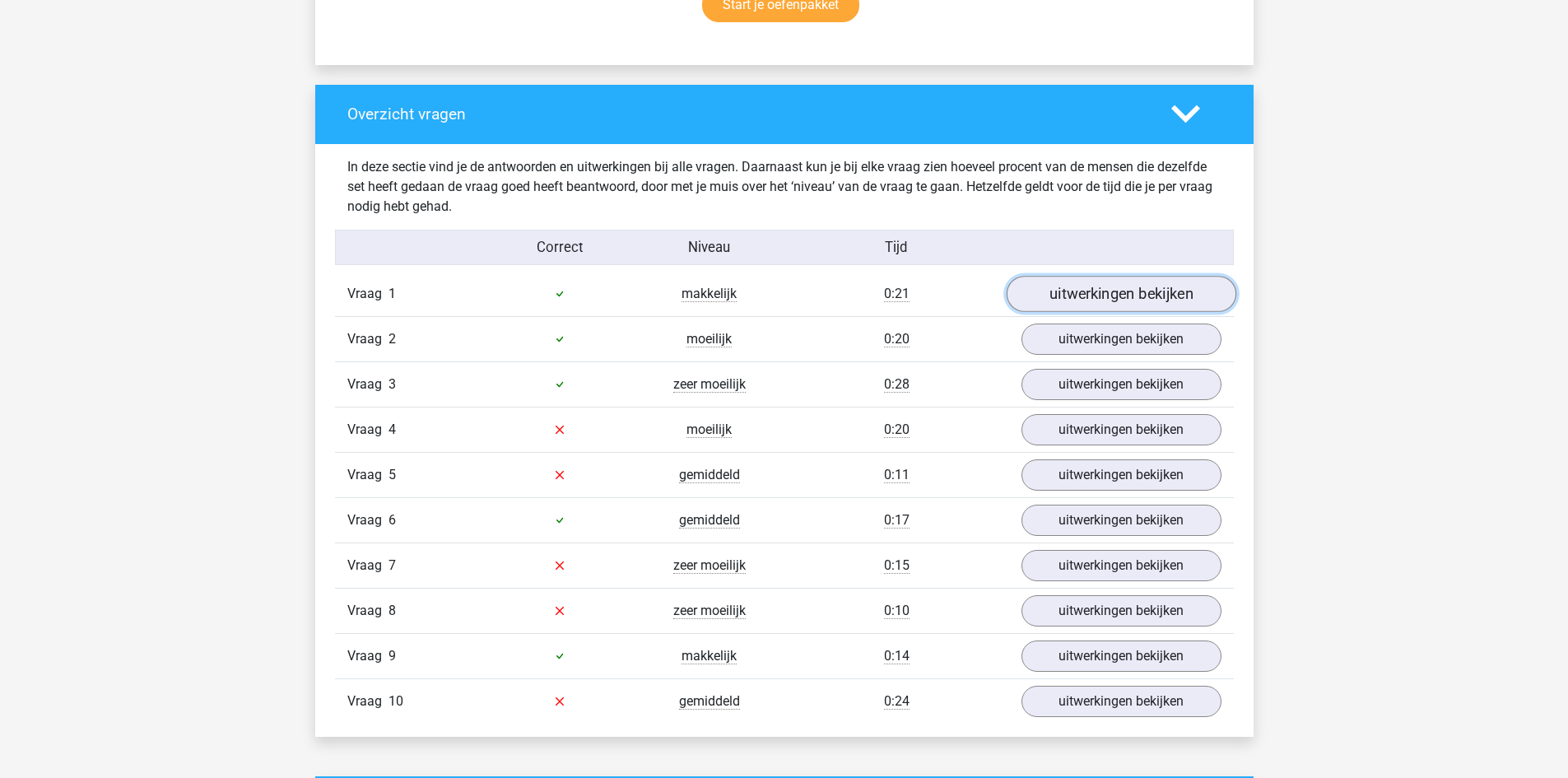
click at [1135, 298] on link "uitwerkingen bekijken" at bounding box center [1121, 294] width 229 height 36
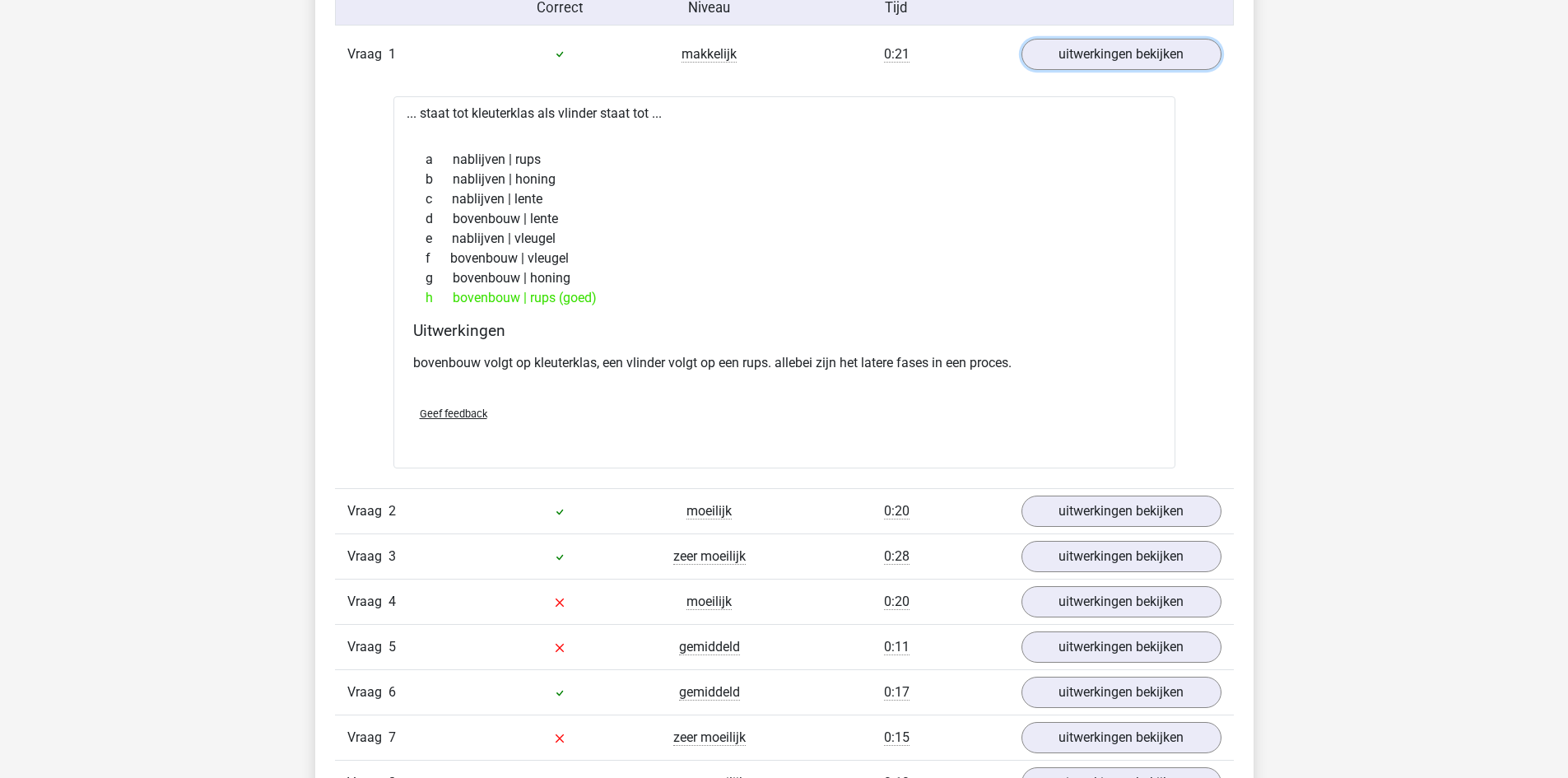
scroll to position [1401, 0]
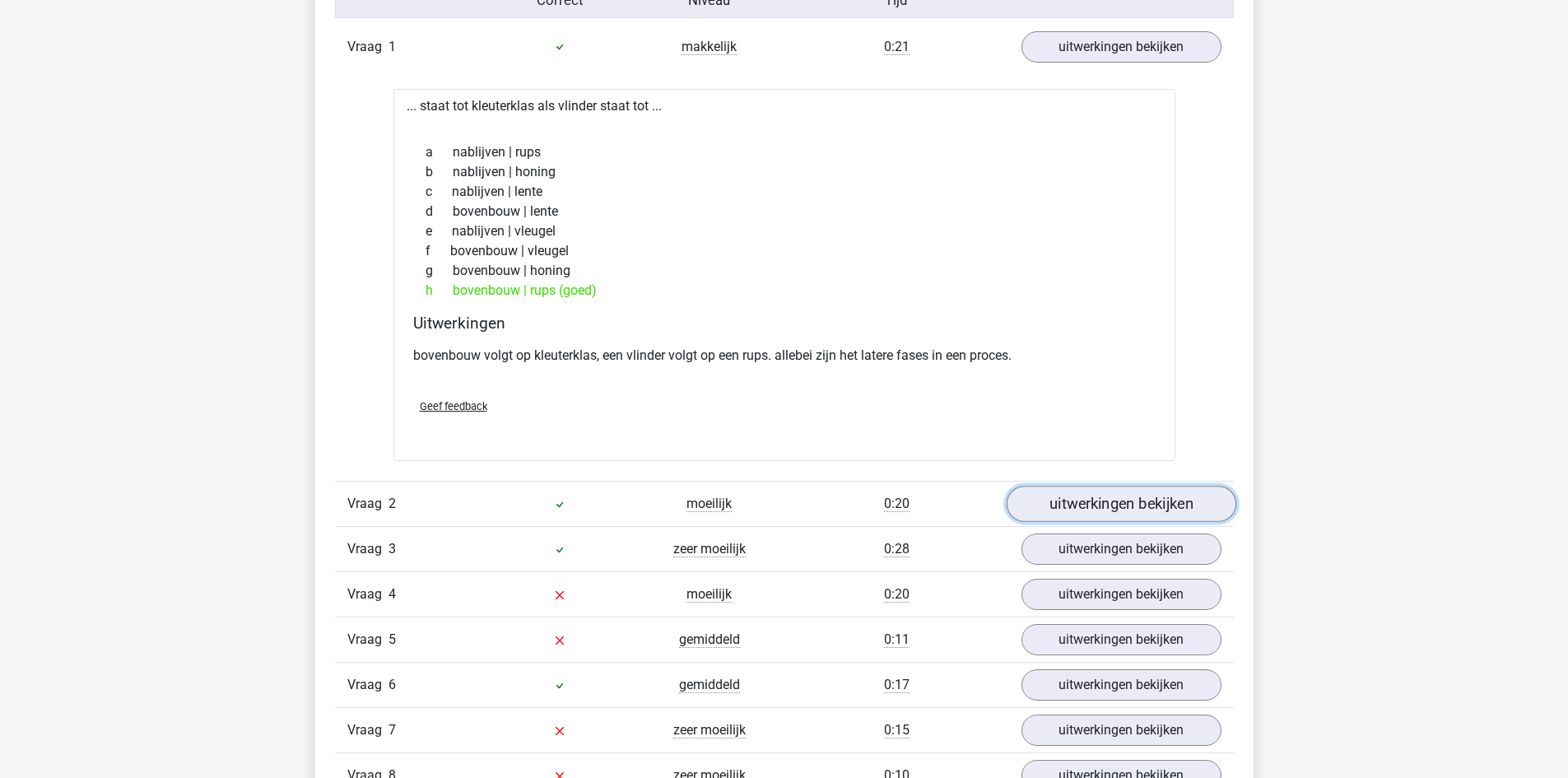
click at [1116, 499] on link "uitwerkingen bekijken" at bounding box center [1121, 504] width 229 height 36
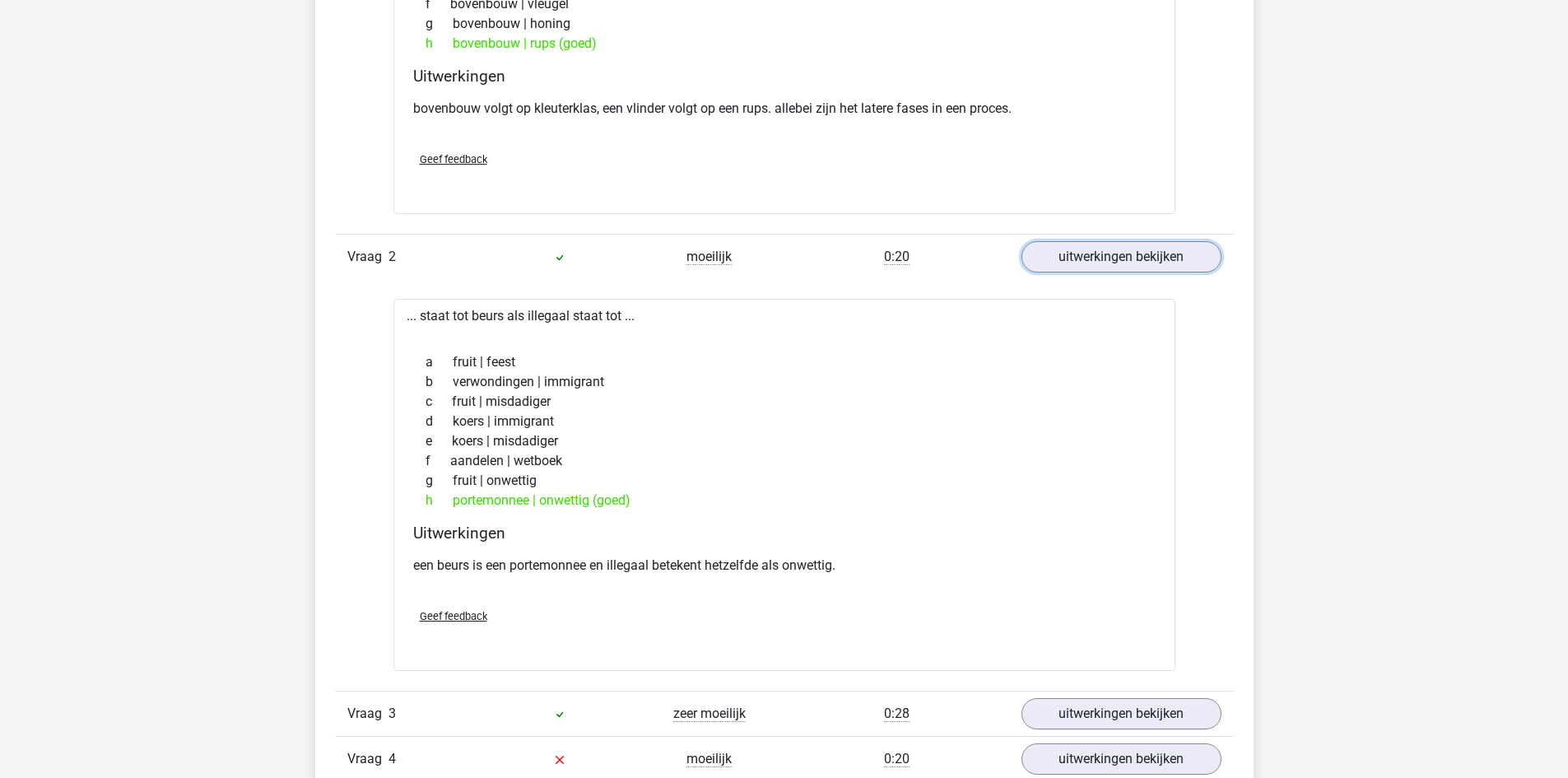
scroll to position [1895, 0]
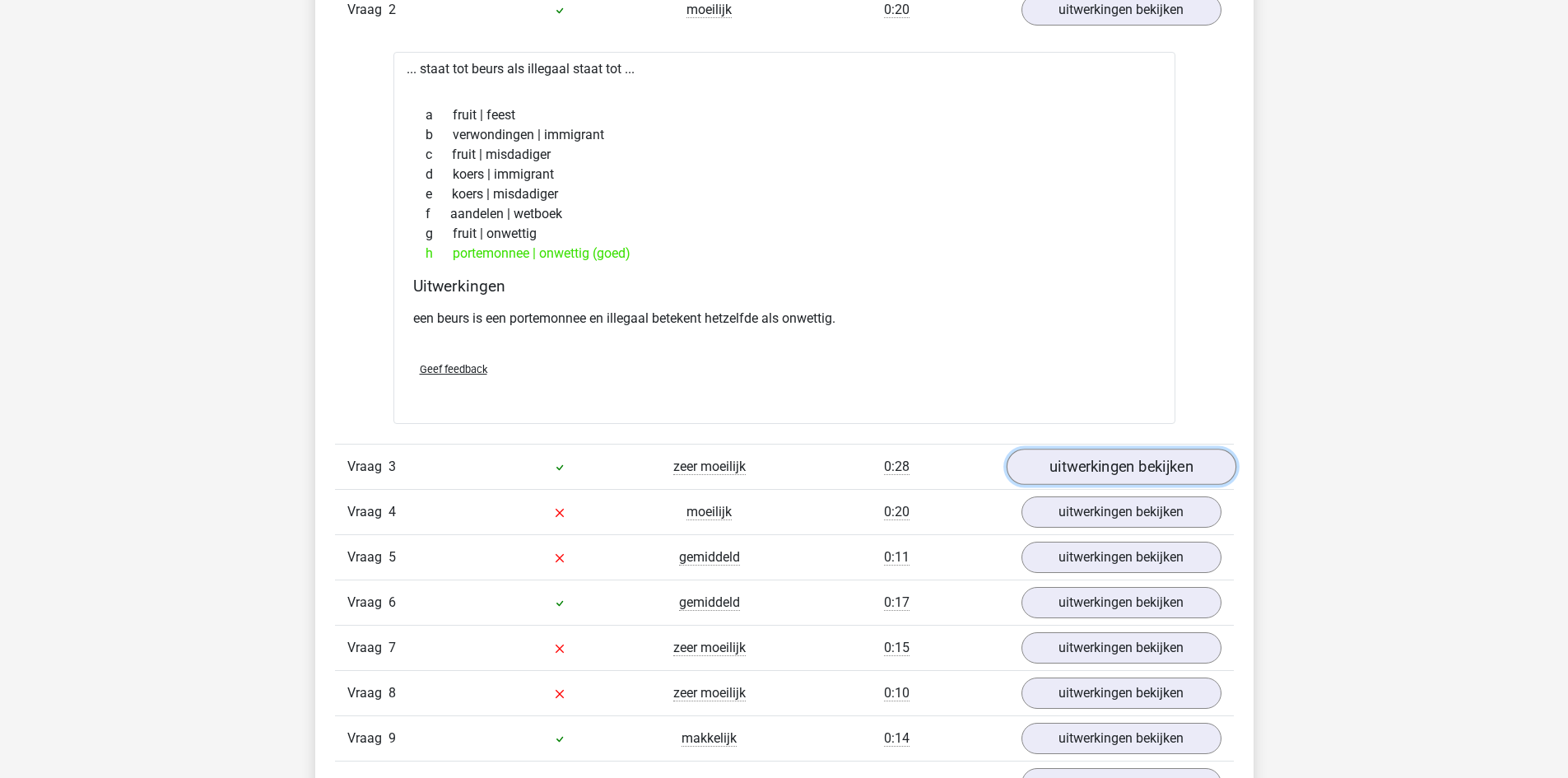
click at [1088, 464] on link "uitwerkingen bekijken" at bounding box center [1121, 467] width 229 height 36
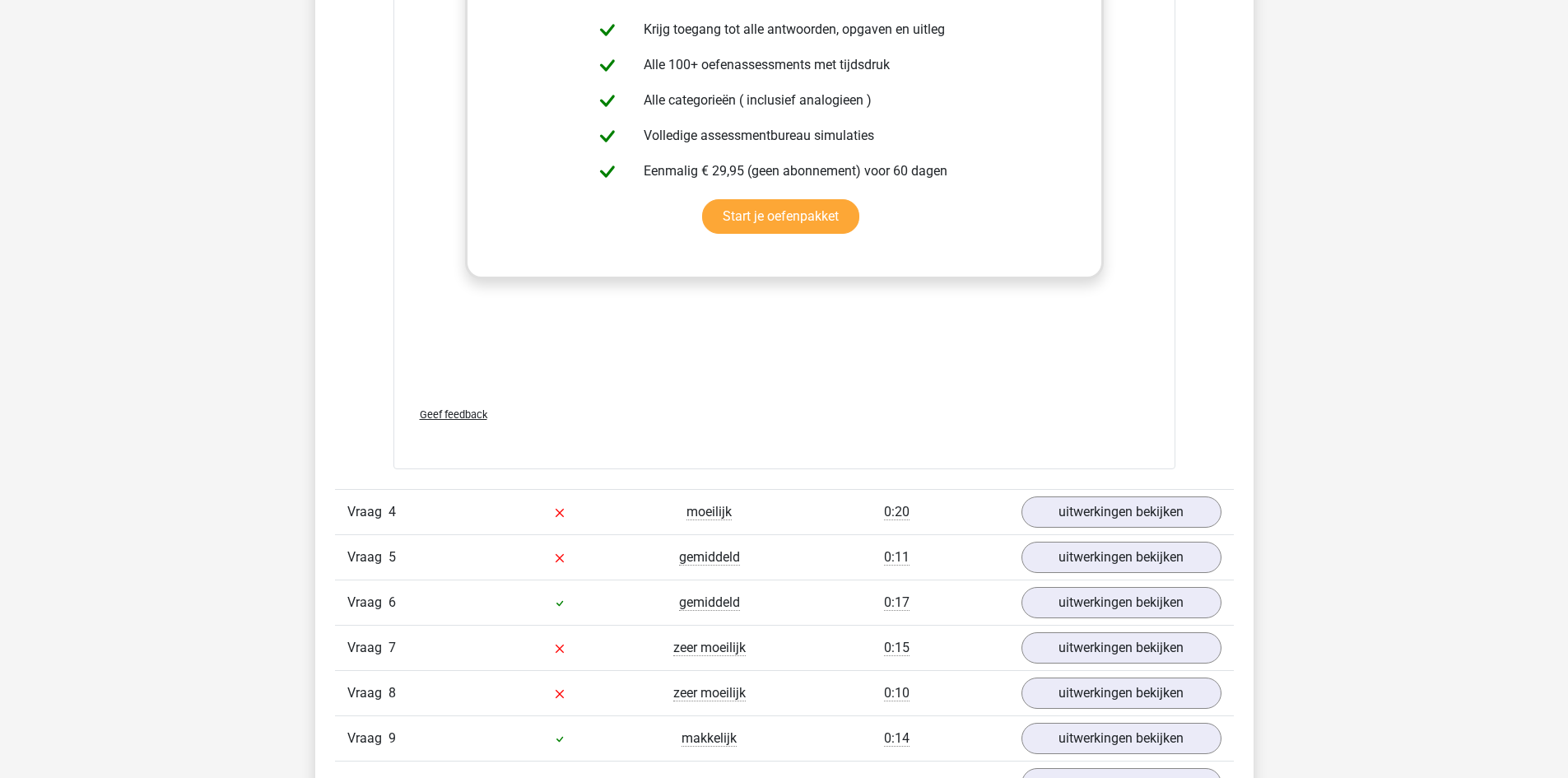
scroll to position [2801, 0]
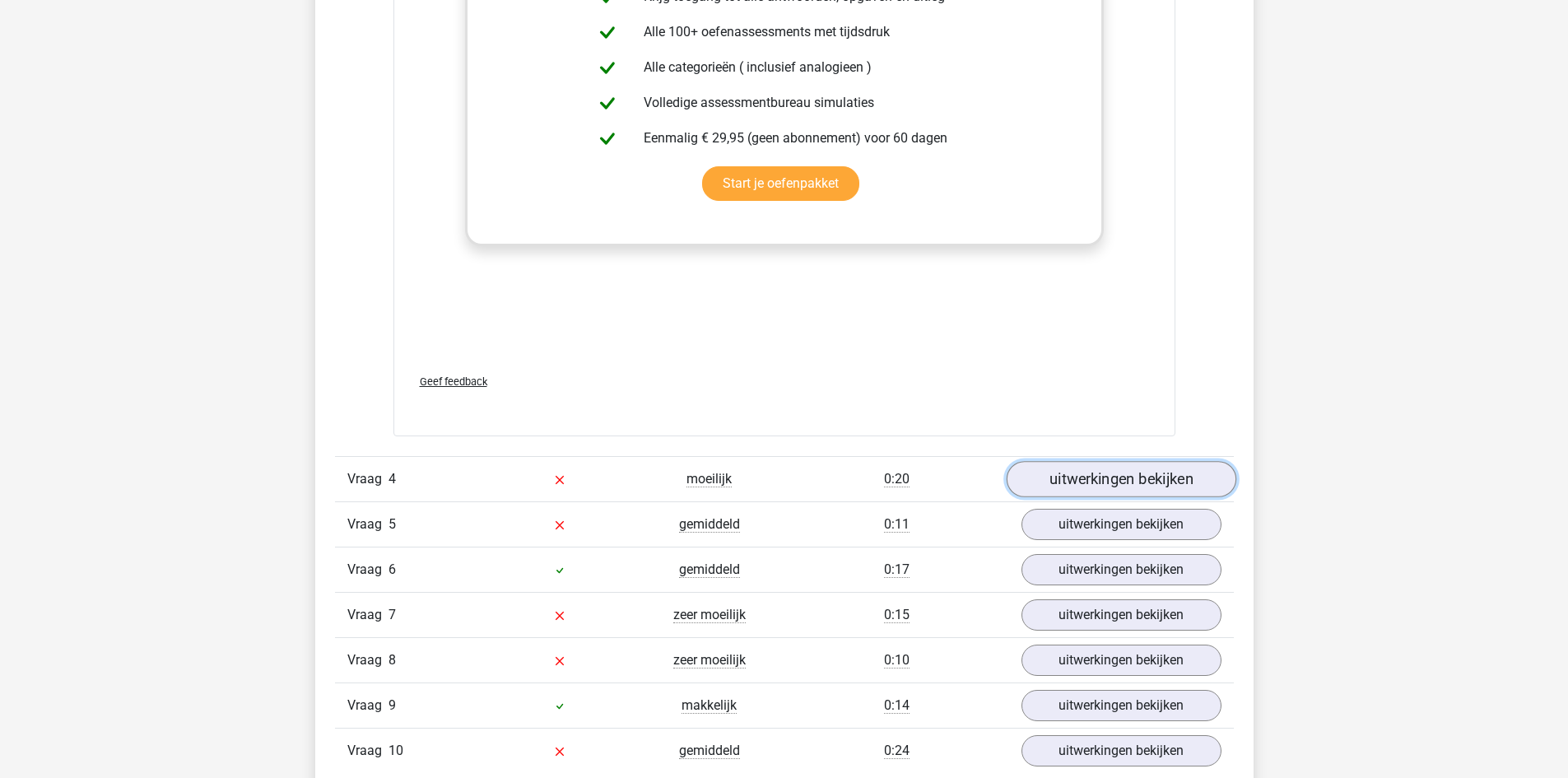
click at [1091, 484] on link "uitwerkingen bekijken" at bounding box center [1121, 480] width 229 height 36
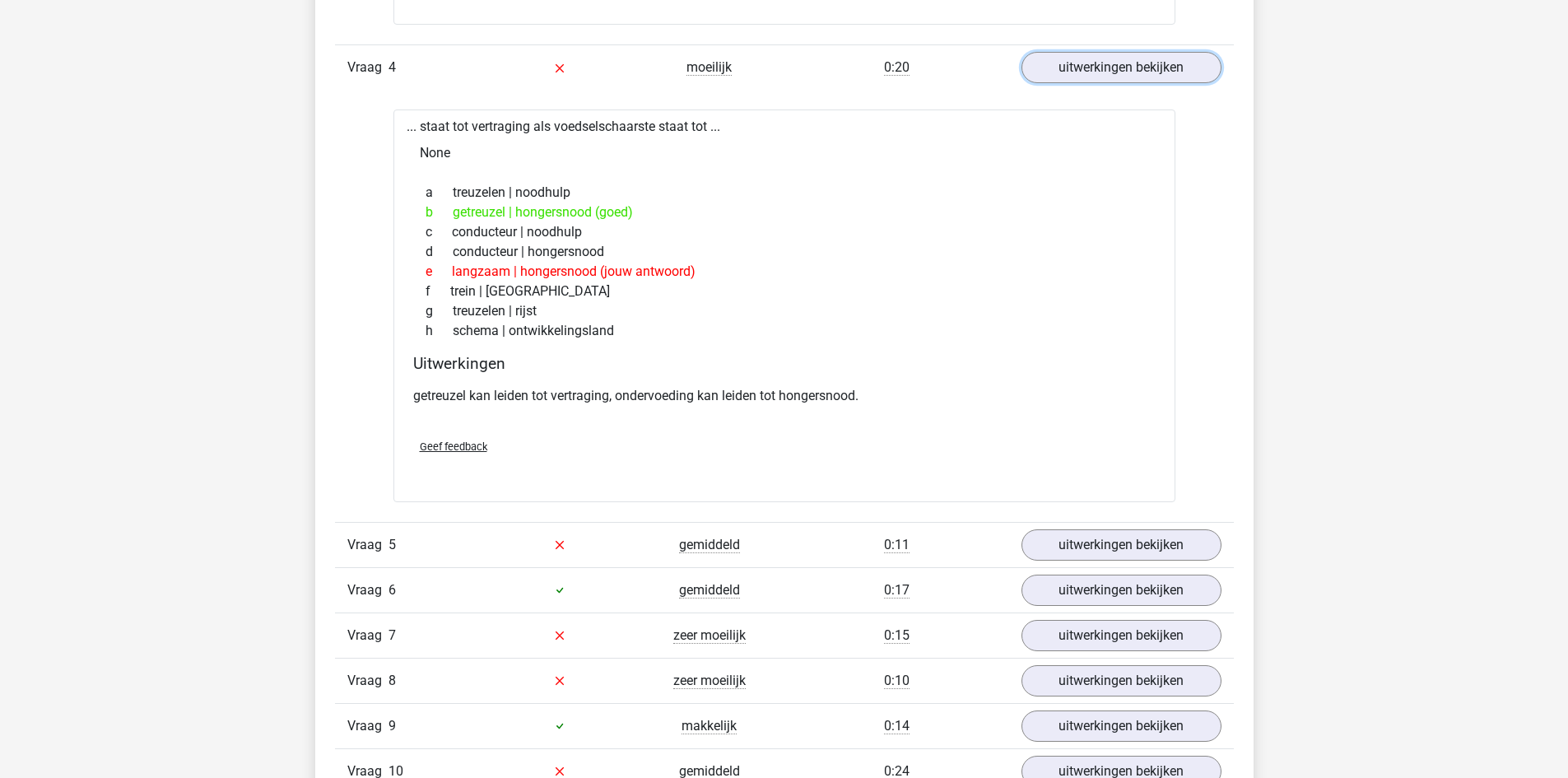
scroll to position [3295, 0]
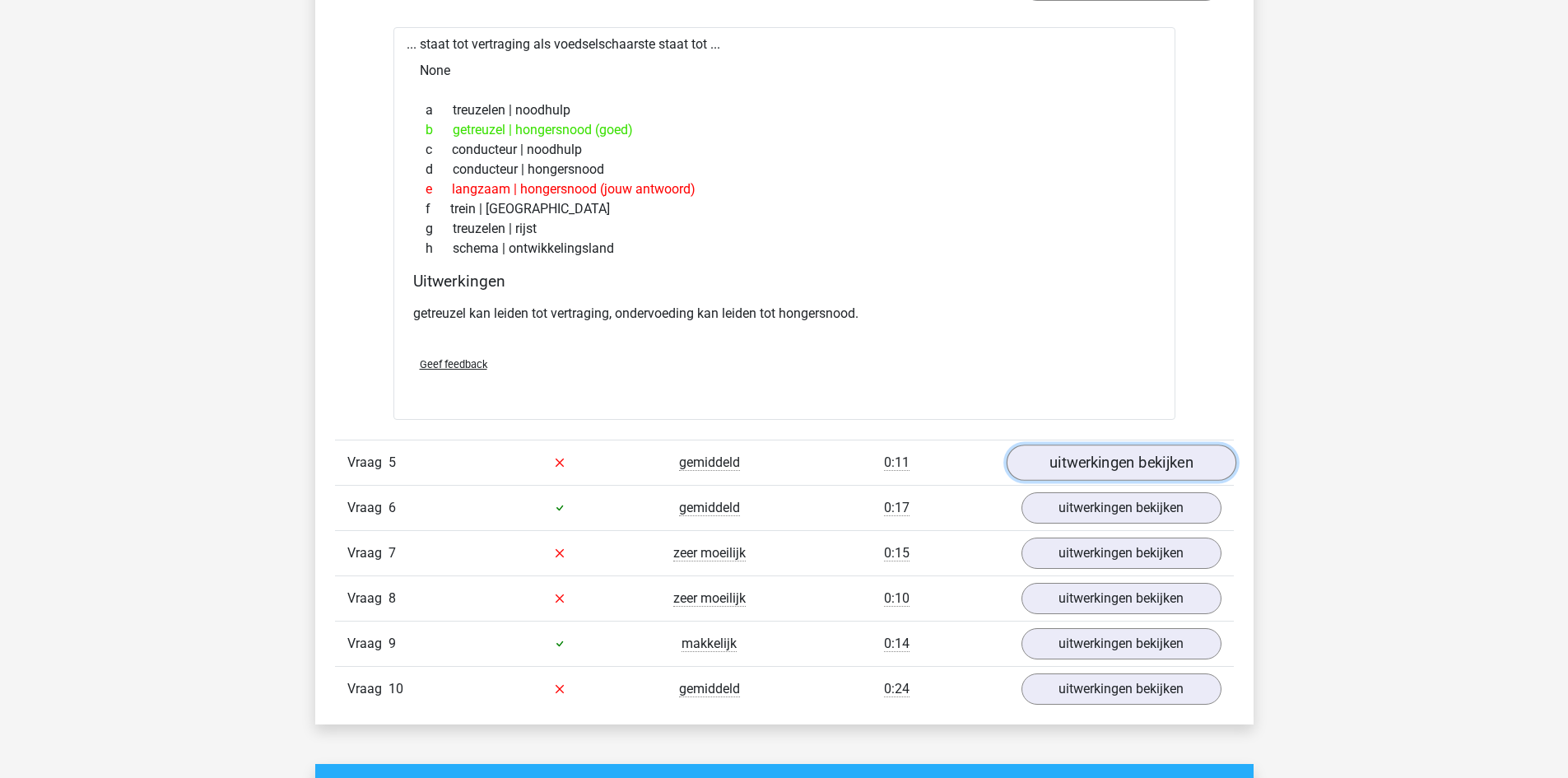
click at [1091, 461] on link "uitwerkingen bekijken" at bounding box center [1121, 463] width 229 height 36
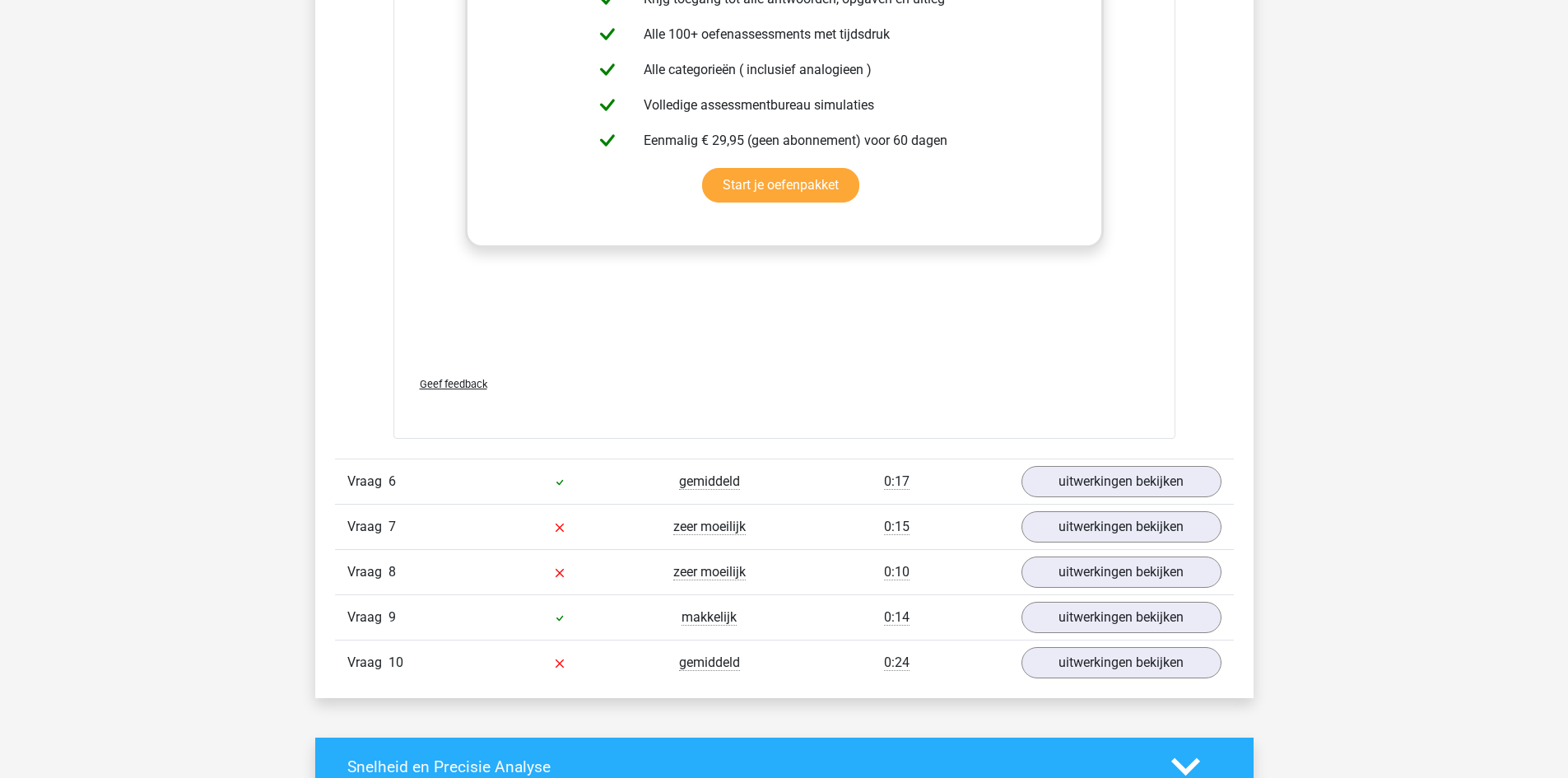
scroll to position [4201, 0]
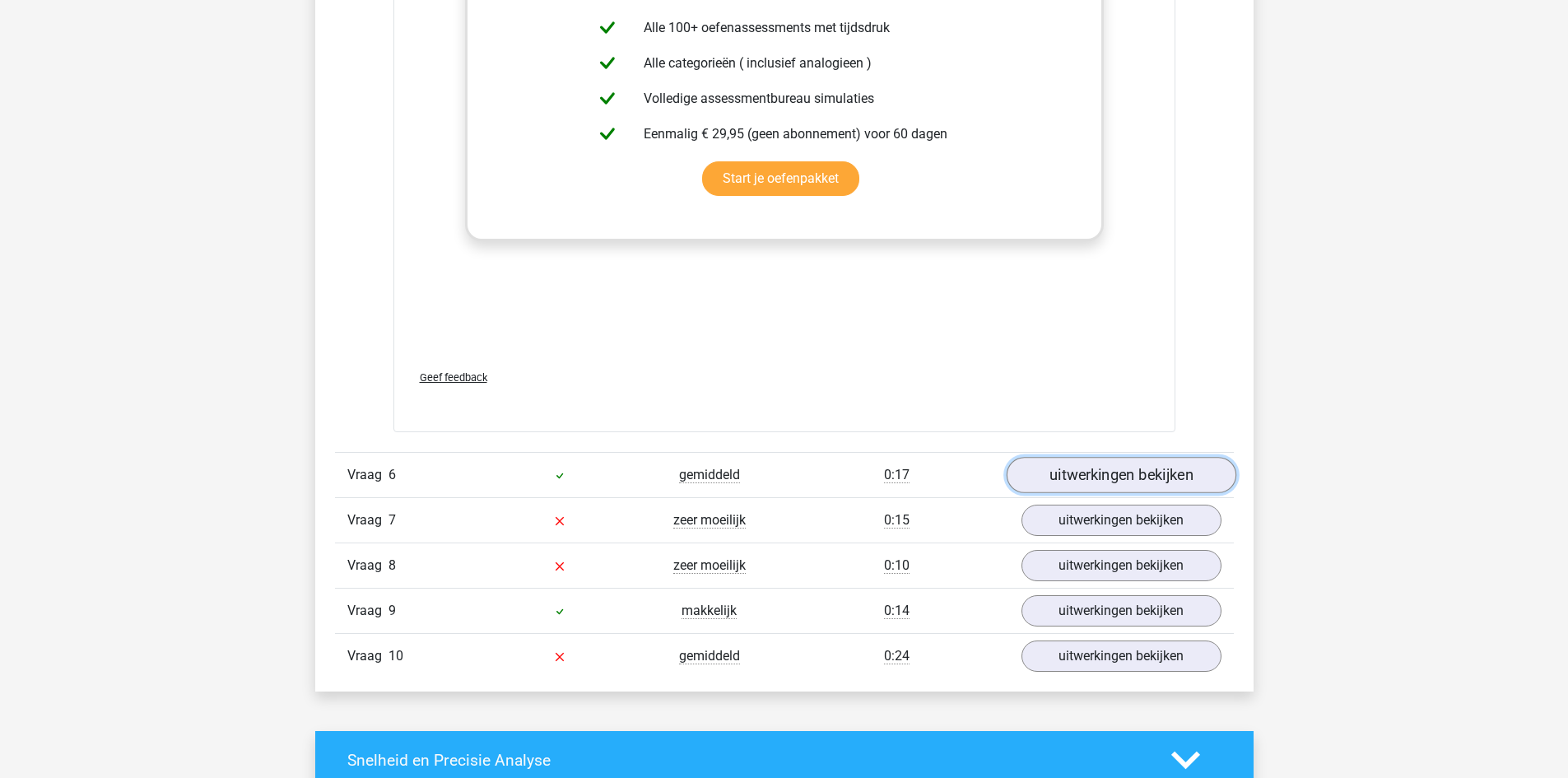
click at [1074, 472] on link "uitwerkingen bekijken" at bounding box center [1121, 475] width 229 height 36
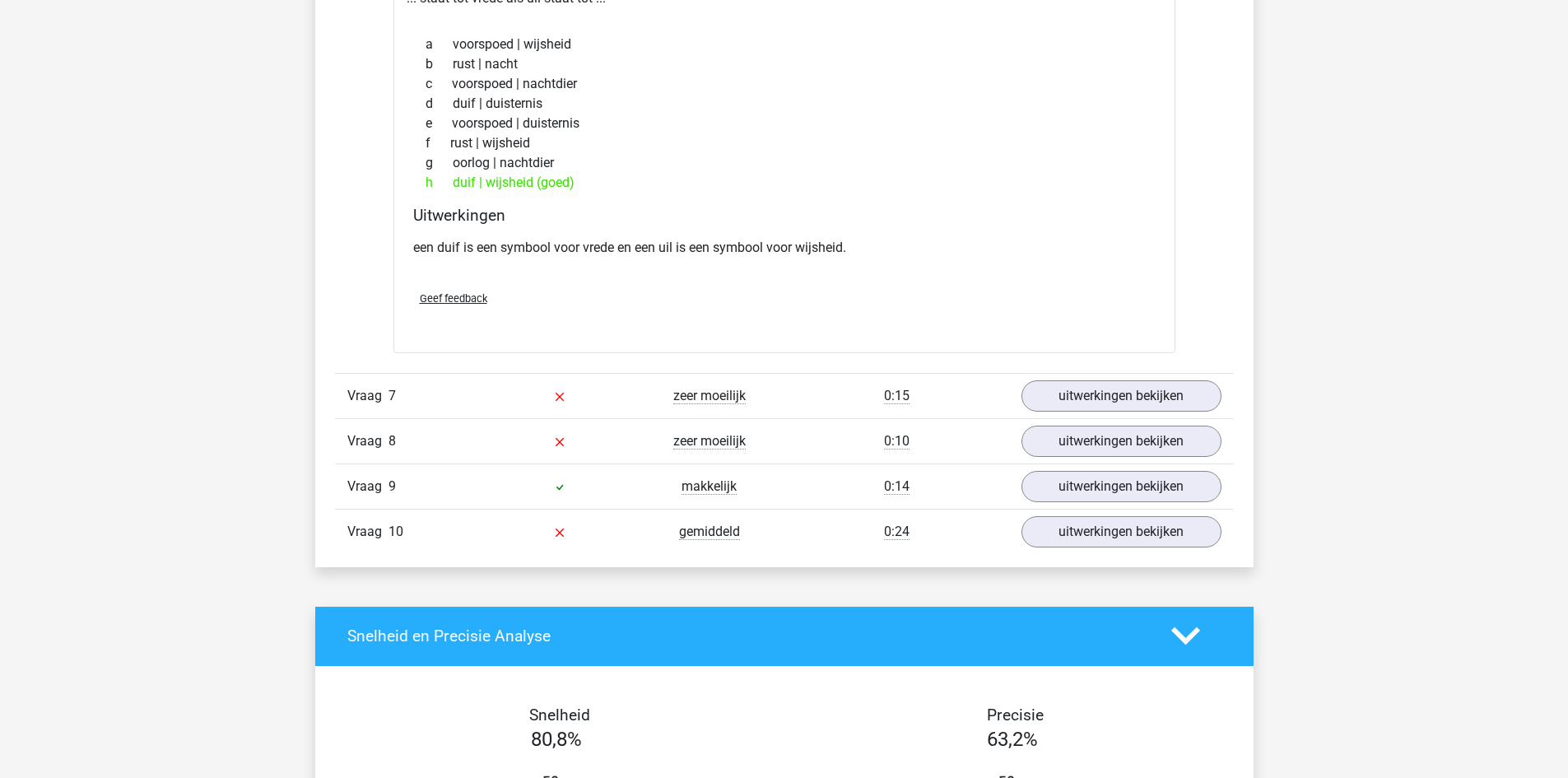
scroll to position [4778, 0]
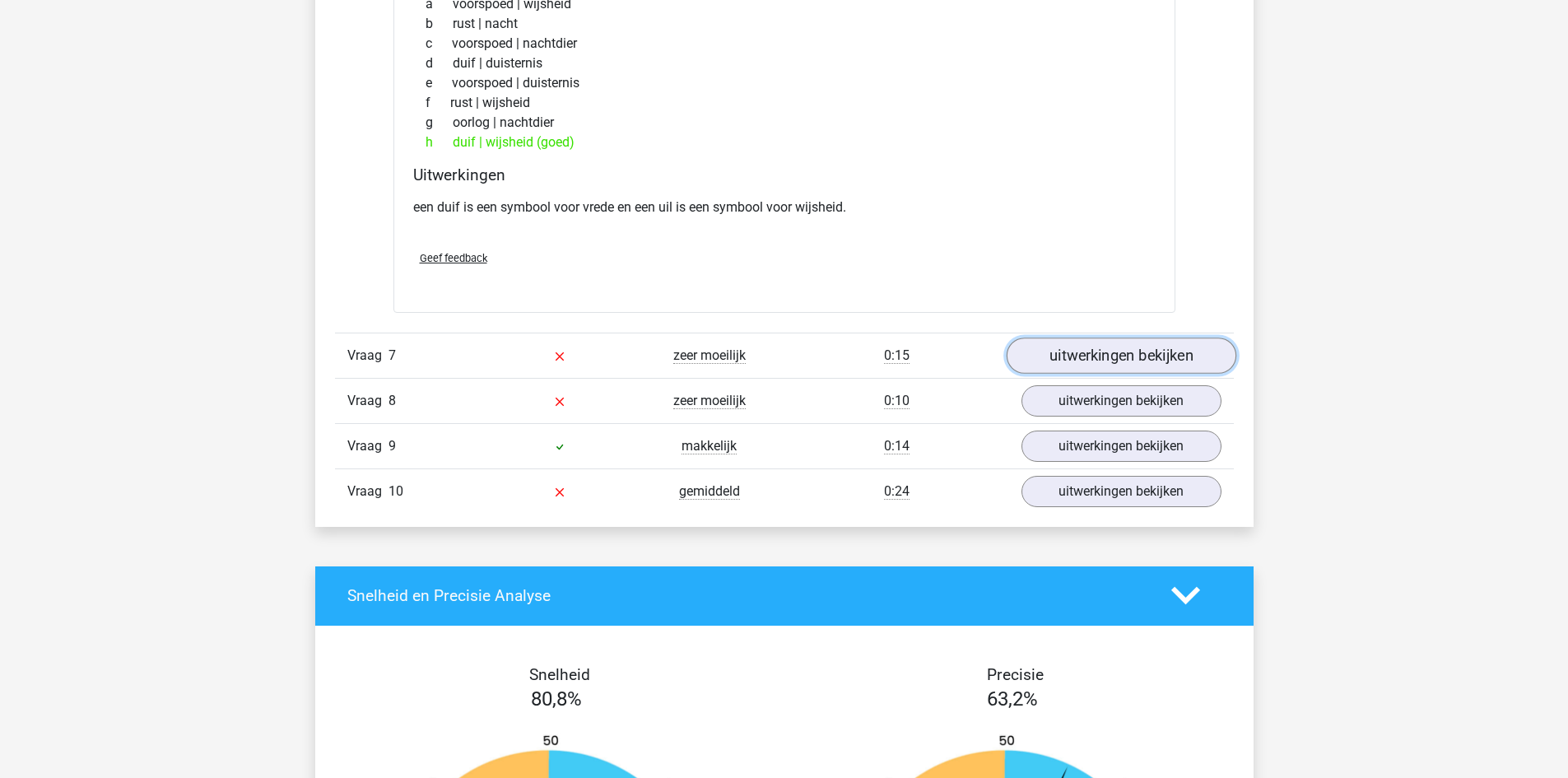
click at [1117, 354] on link "uitwerkingen bekijken" at bounding box center [1121, 356] width 229 height 36
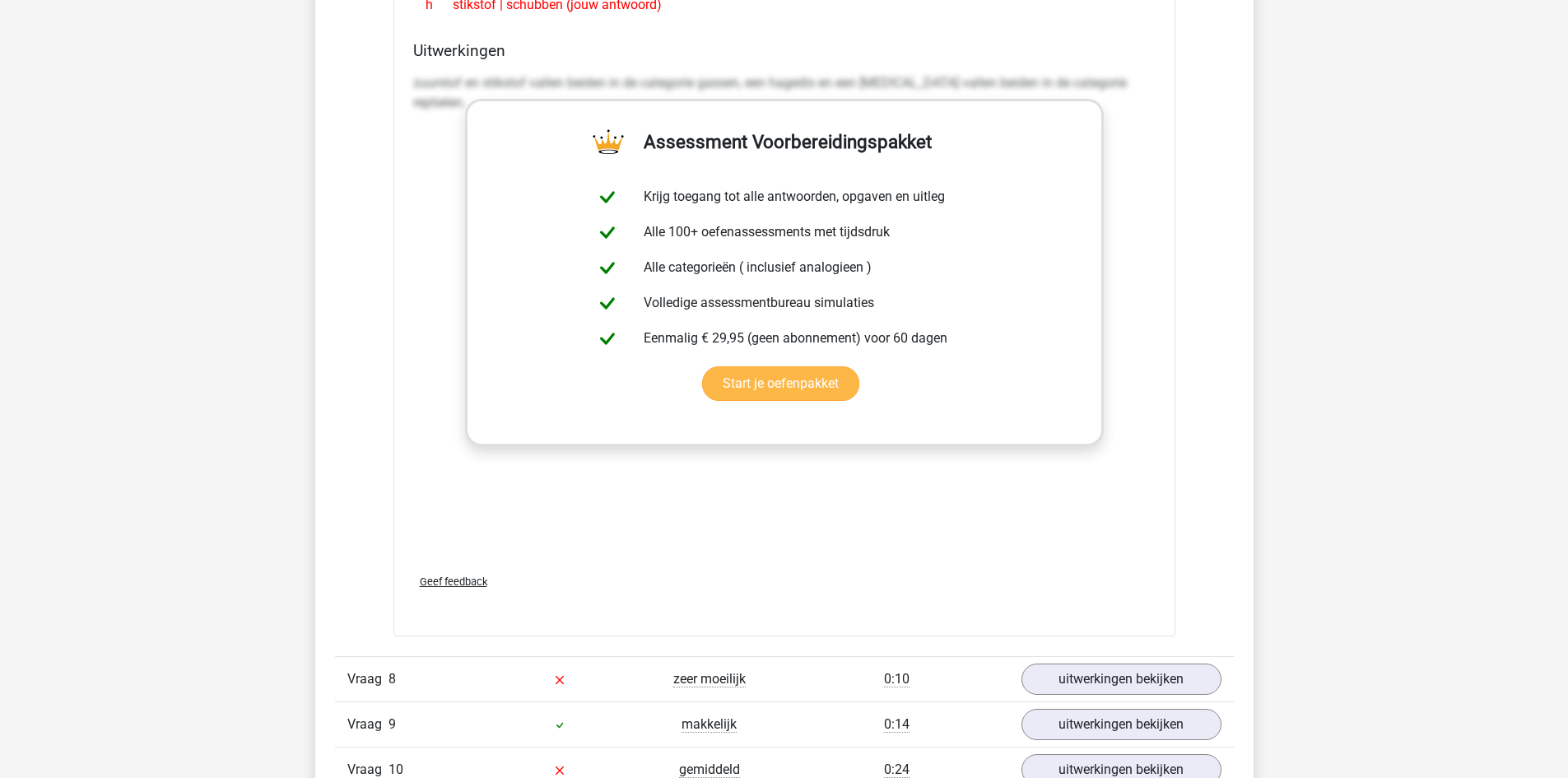
scroll to position [5519, 0]
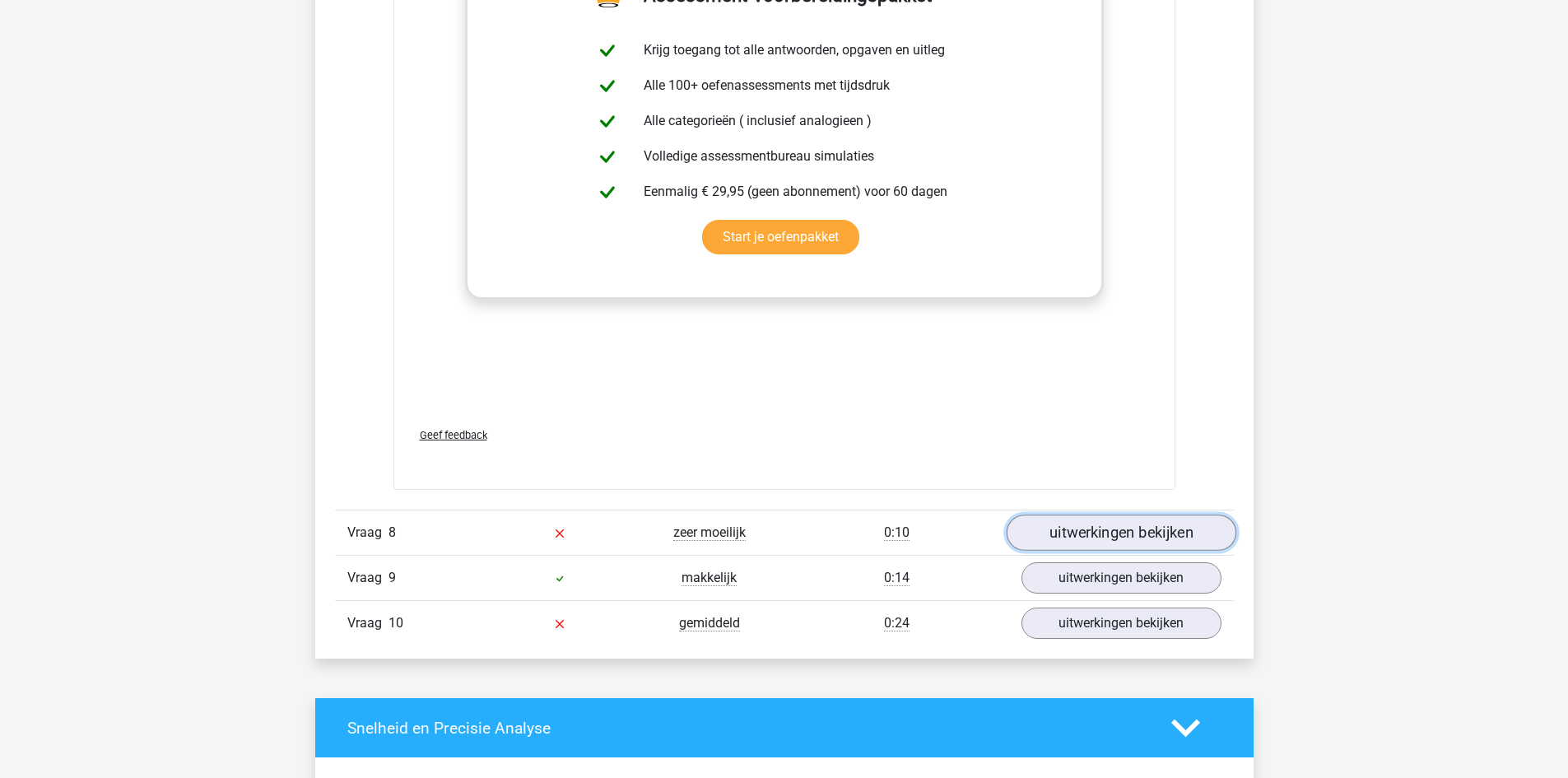
click at [1113, 534] on link "uitwerkingen bekijken" at bounding box center [1121, 533] width 229 height 36
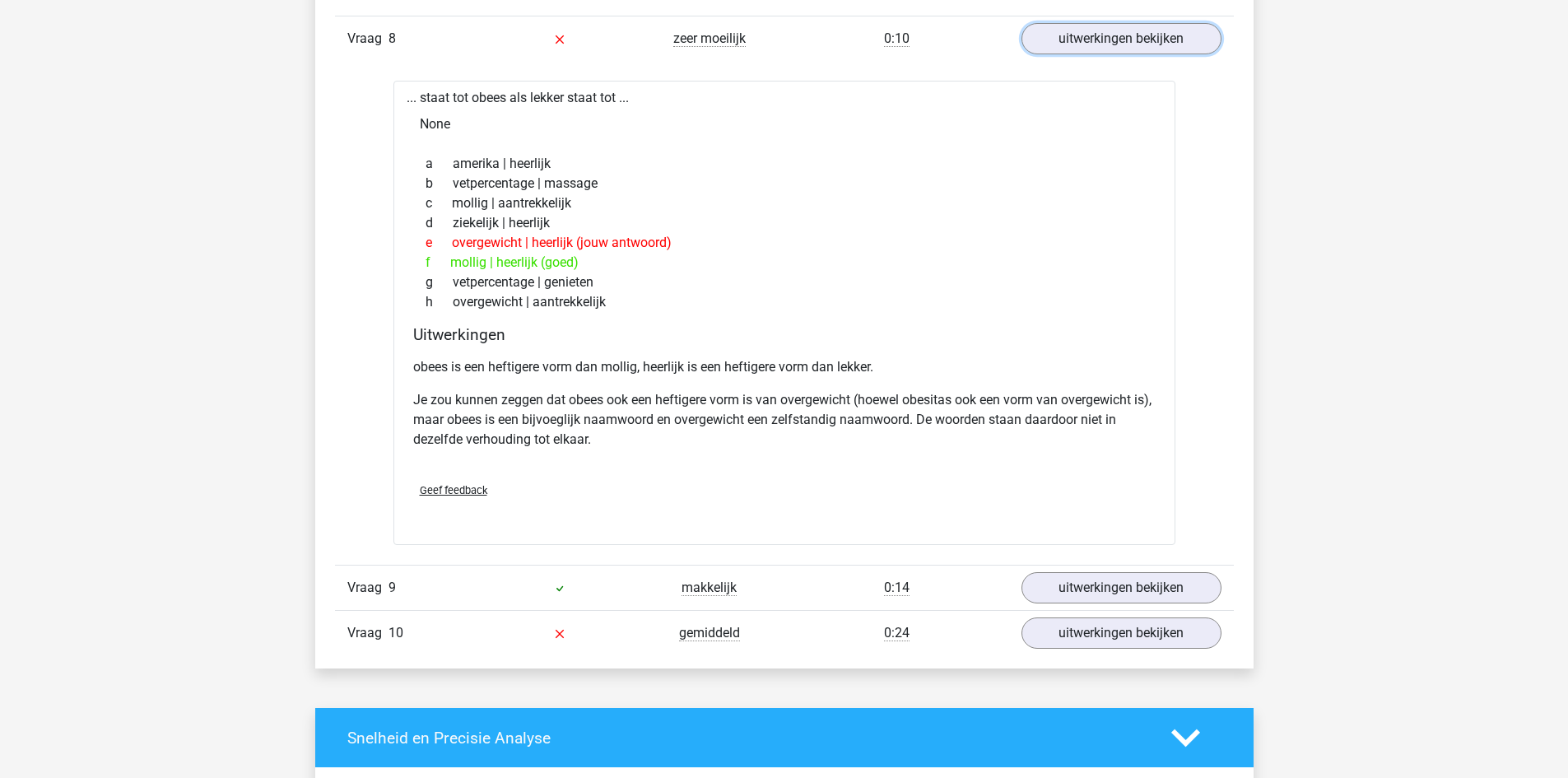
scroll to position [6178, 0]
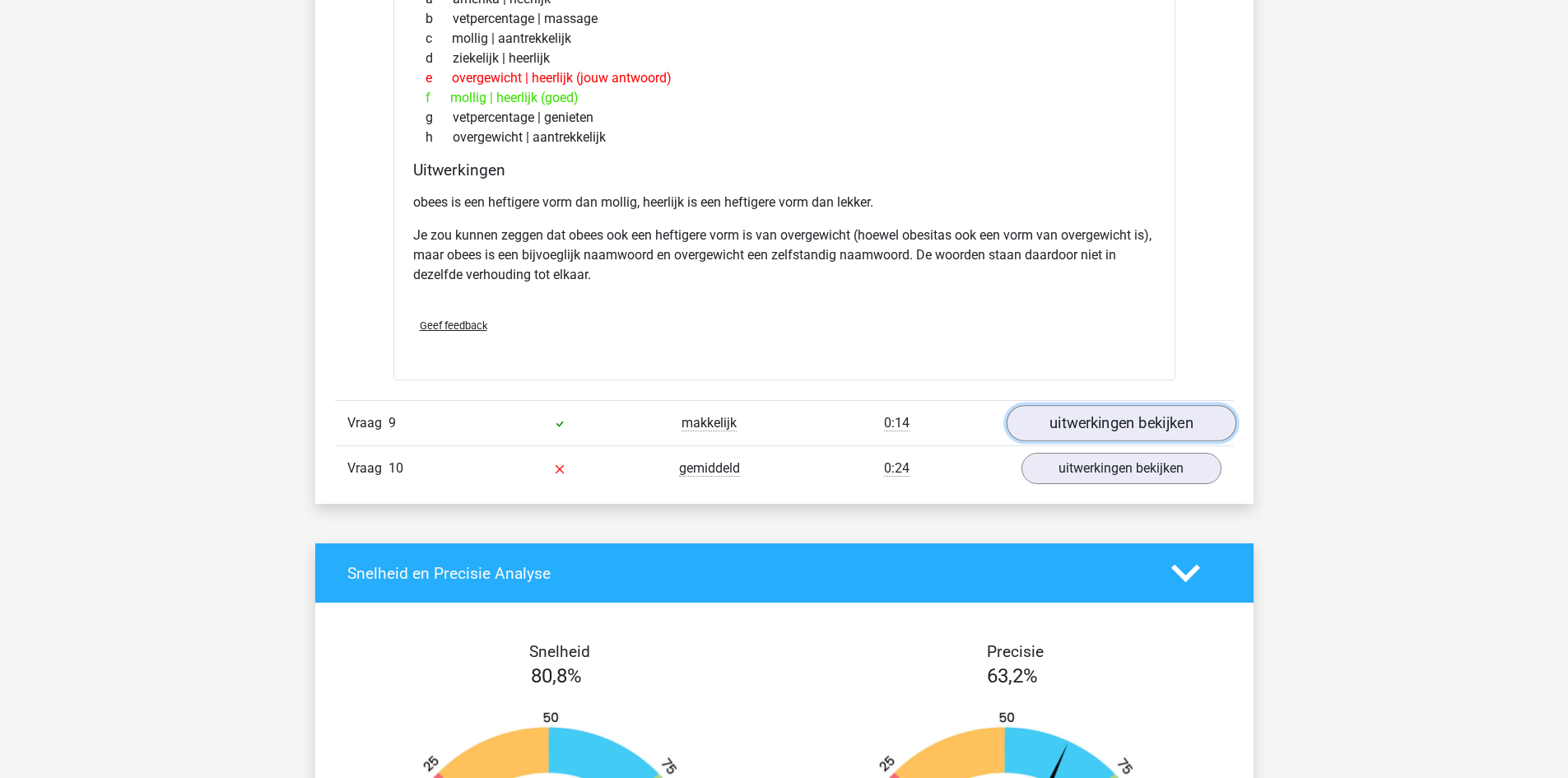
click at [1085, 428] on link "uitwerkingen bekijken" at bounding box center [1121, 424] width 229 height 36
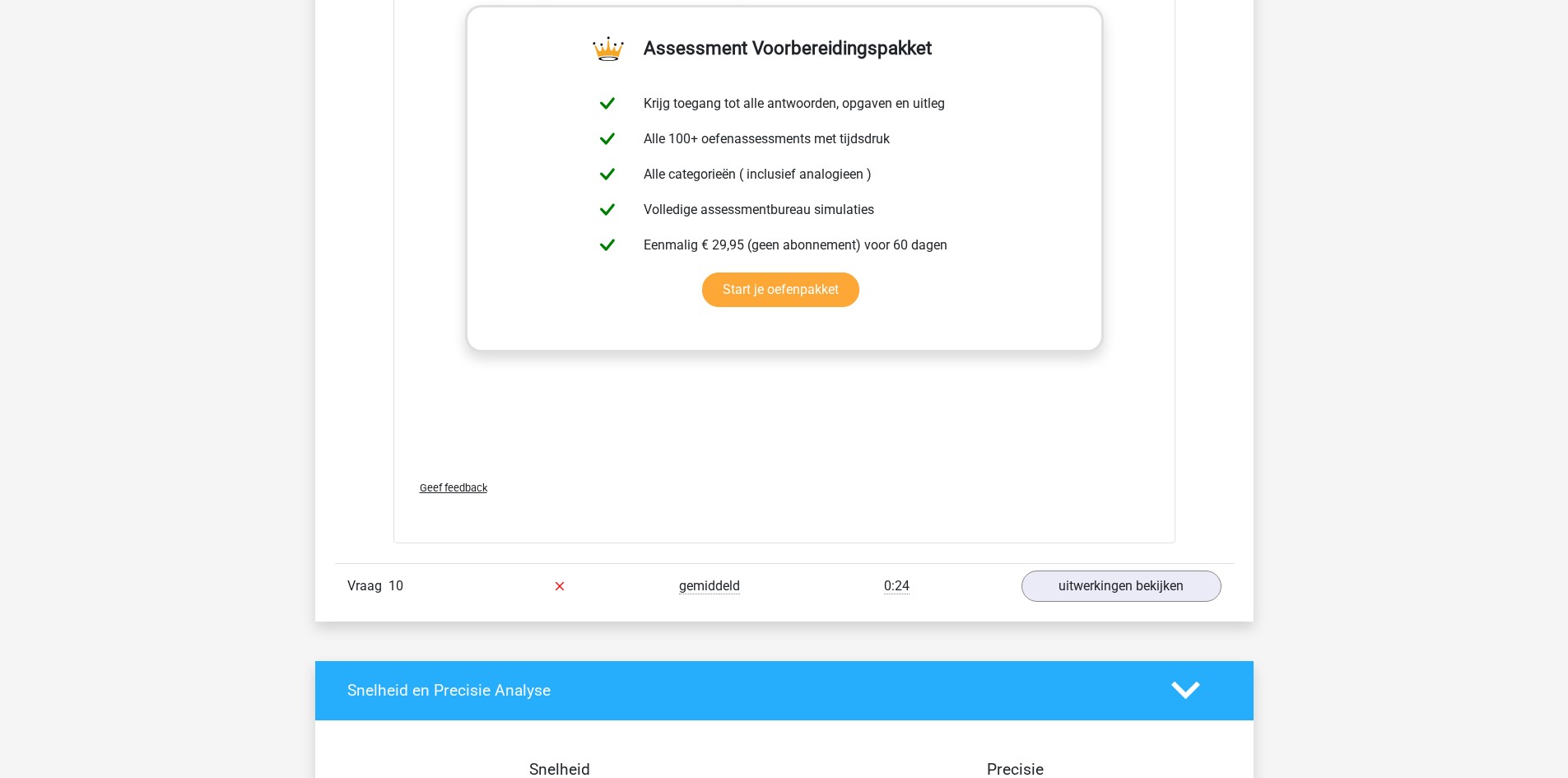
scroll to position [7084, 0]
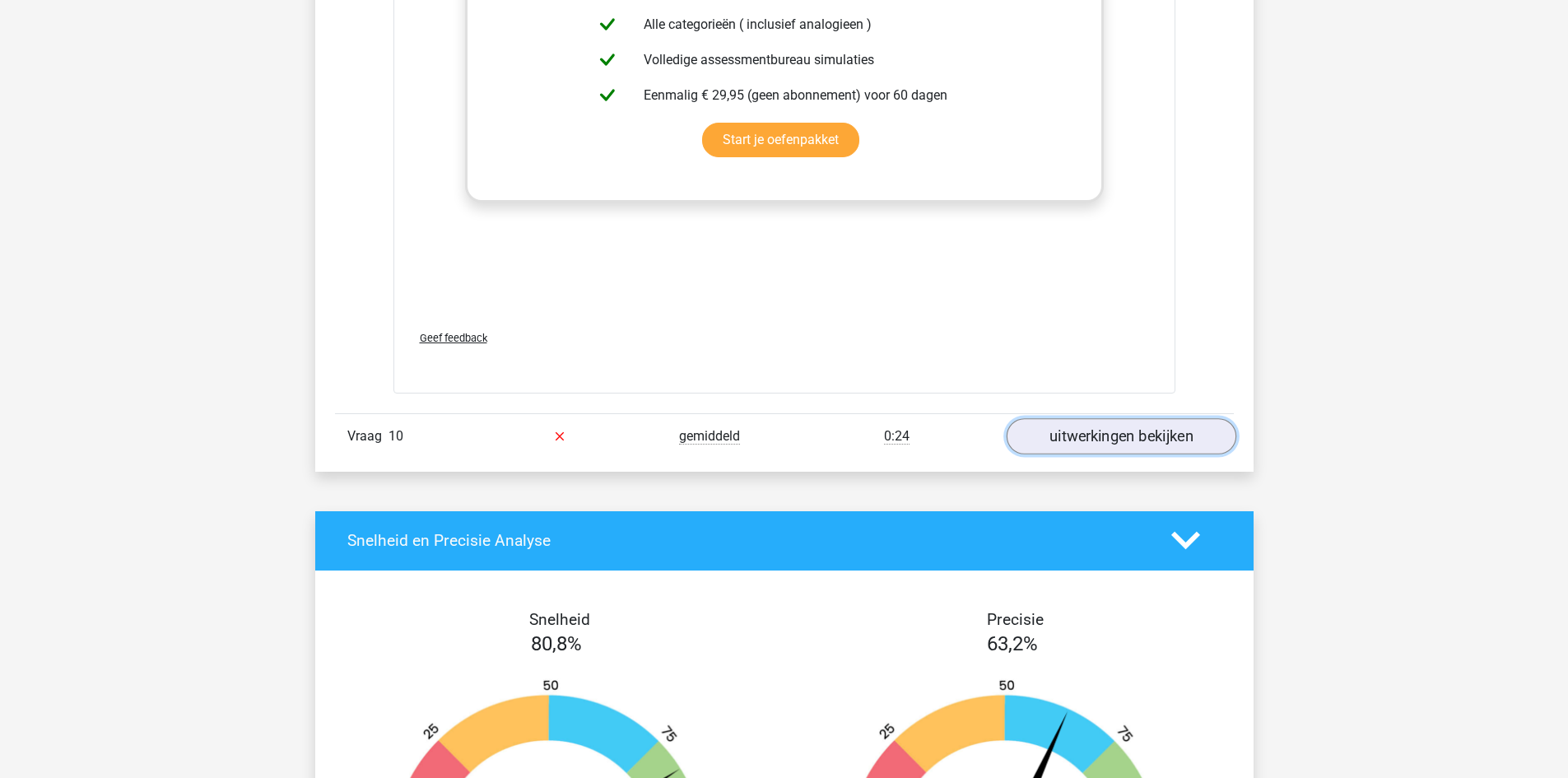
click at [1097, 436] on link "uitwerkingen bekijken" at bounding box center [1121, 436] width 229 height 36
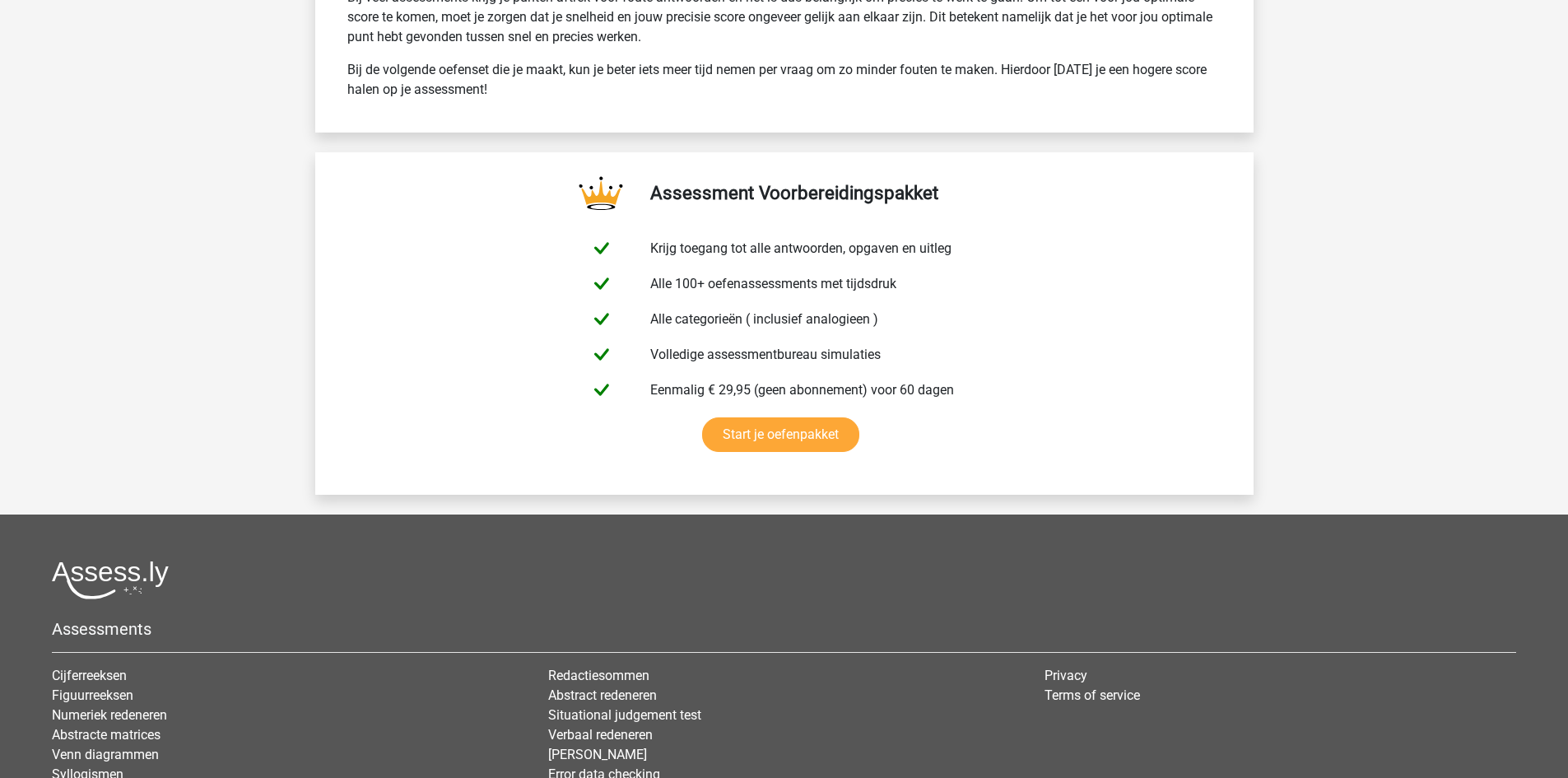
scroll to position [9226, 0]
